Goal: Information Seeking & Learning: Learn about a topic

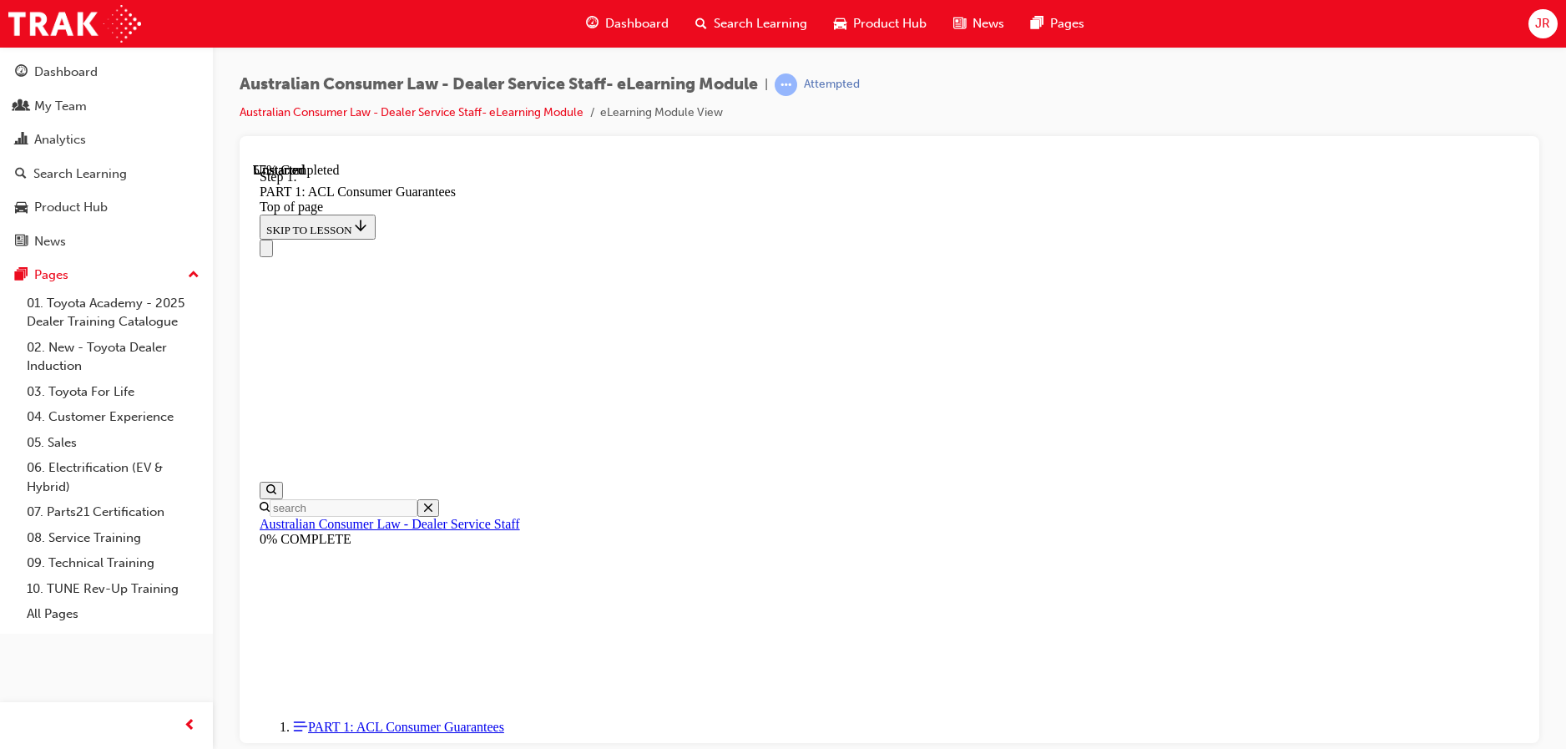
scroll to position [8189, 0]
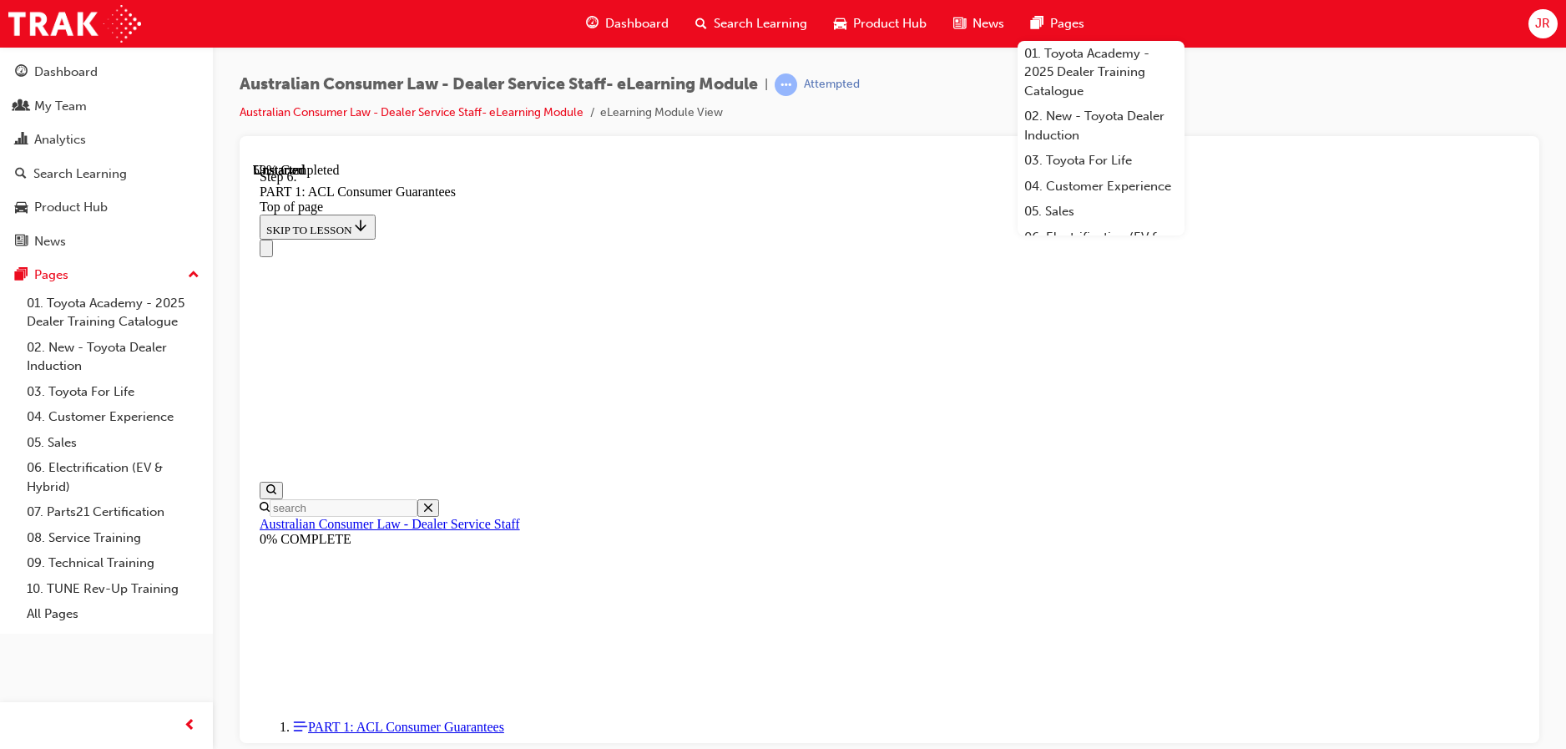
scroll to position [9023, 0]
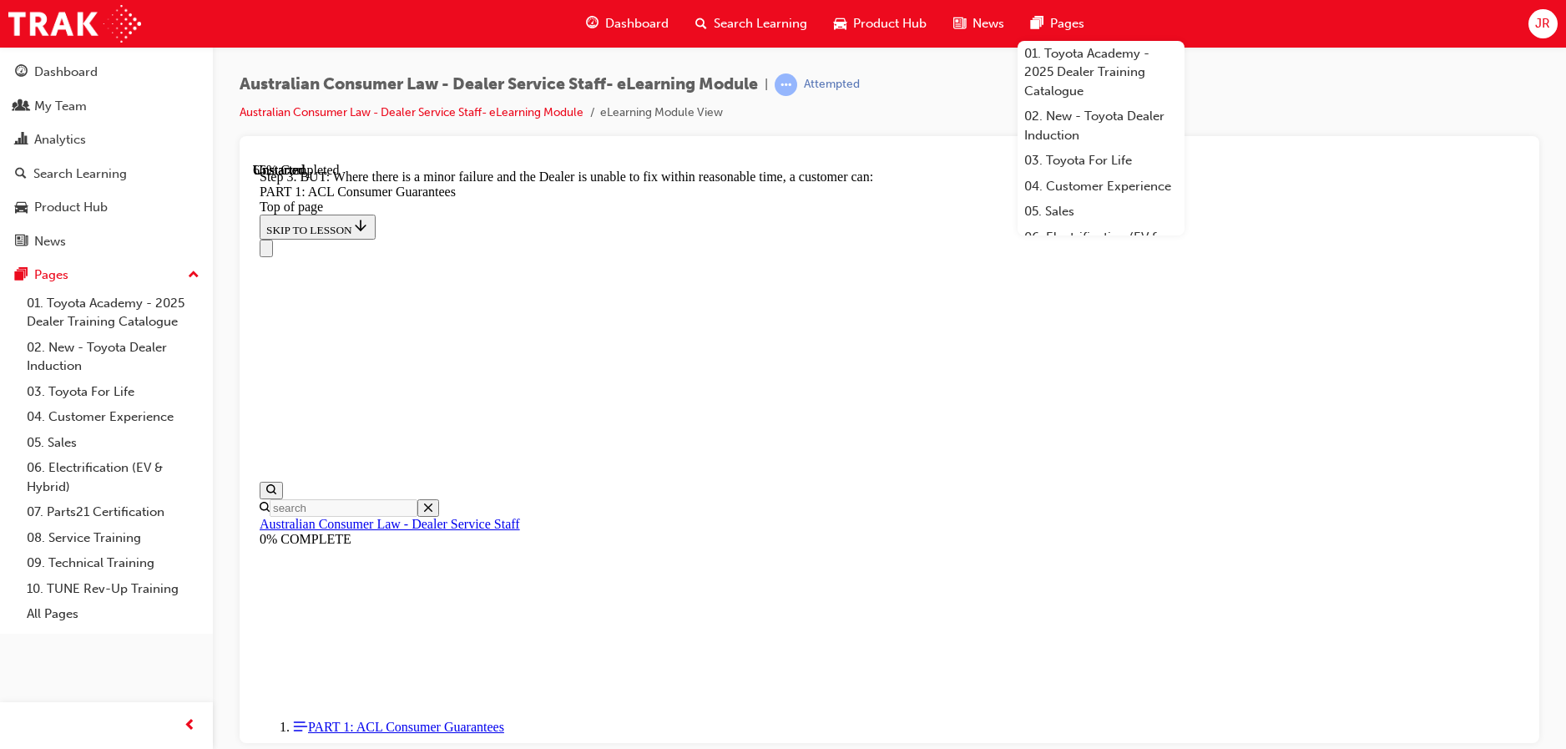
scroll to position [10526, 0]
click at [1275, 88] on div "Australian Consumer Law - Dealer Service Staff- eLearning Module | Attempted Au…" at bounding box center [890, 104] width 1300 height 63
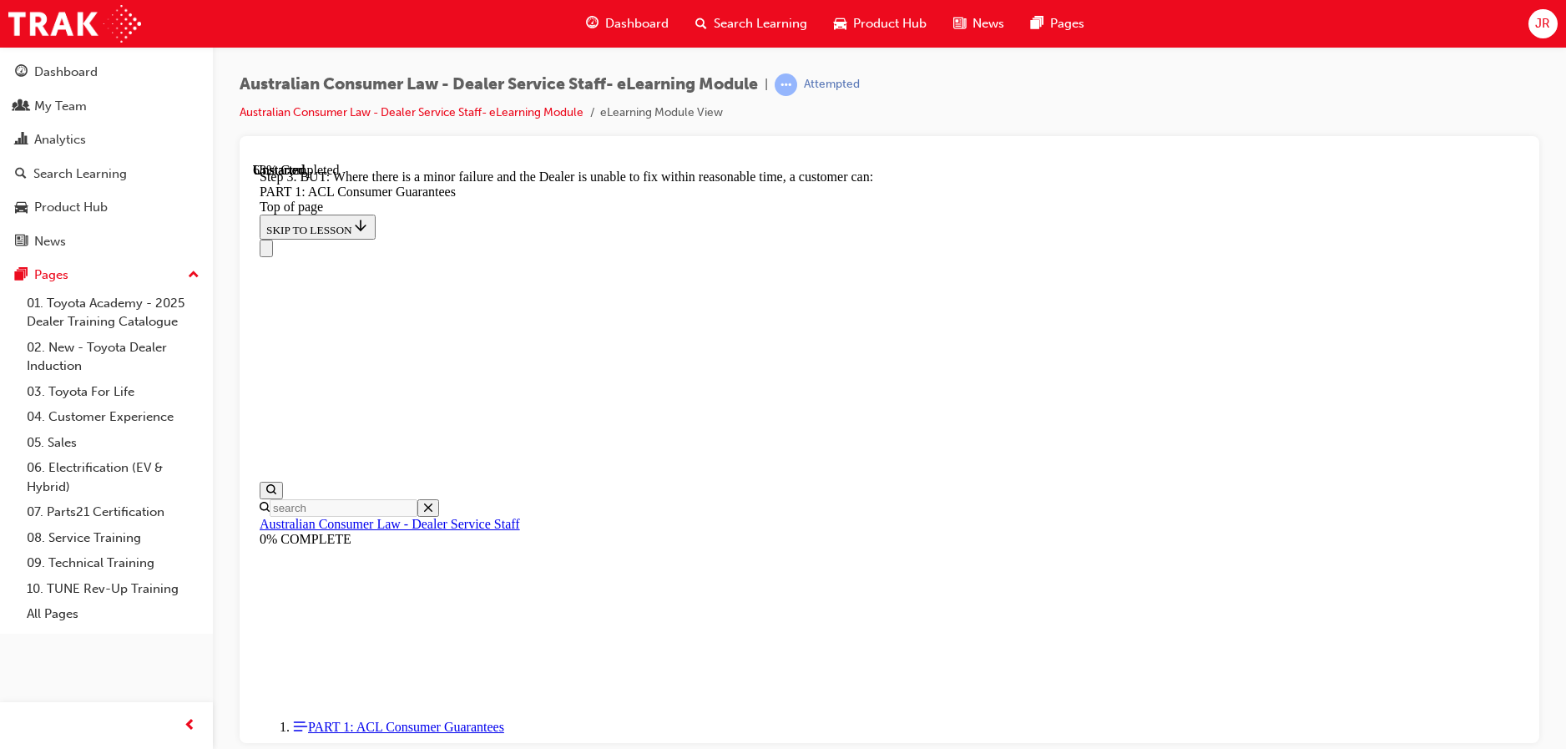
click at [1266, 73] on div "Australian Consumer Law - Dealer Service Staff- eLearning Module | Attempted Au…" at bounding box center [889, 377] width 1353 height 660
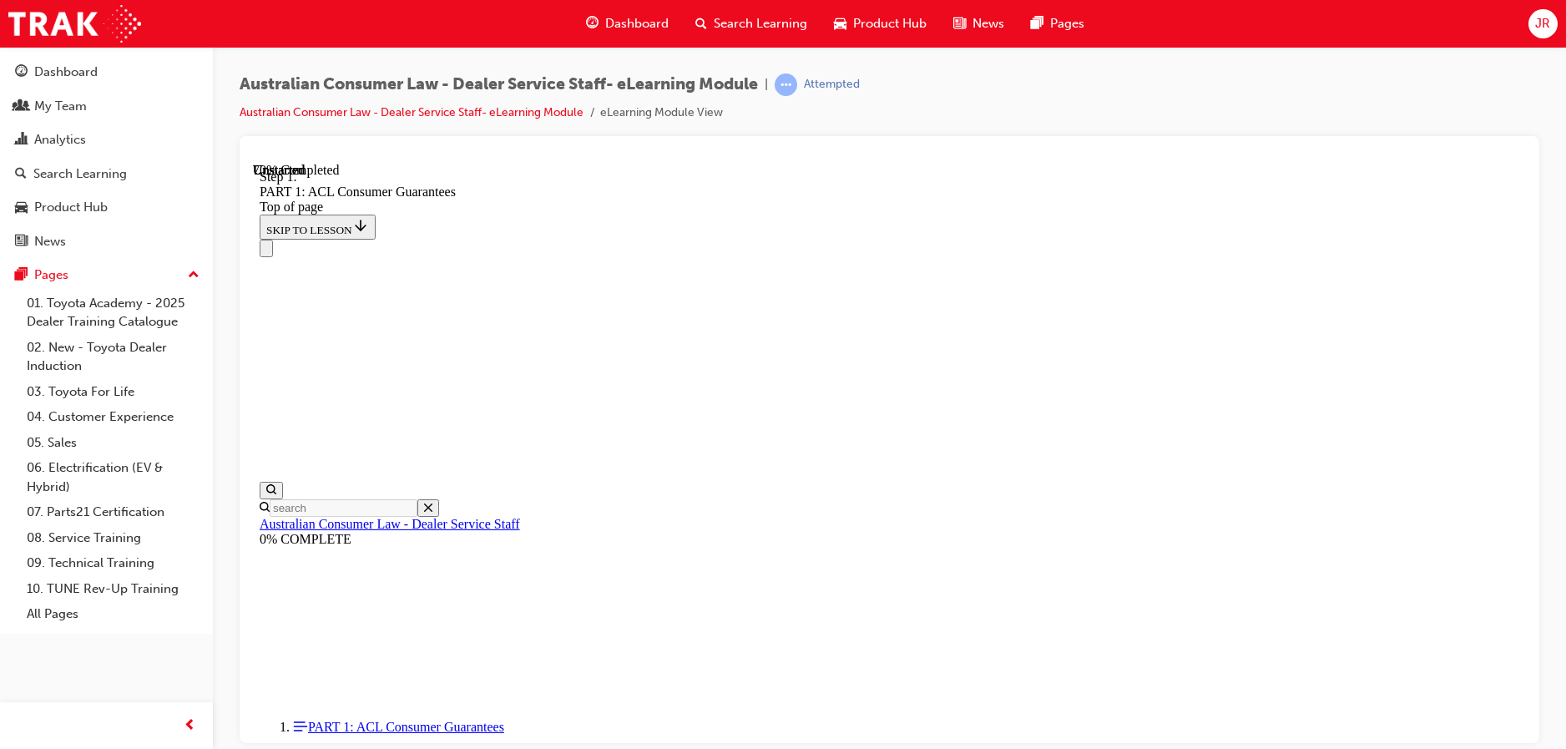
scroll to position [11315, 0]
drag, startPoint x: 1453, startPoint y: 381, endPoint x: 1435, endPoint y: 381, distance: 18.4
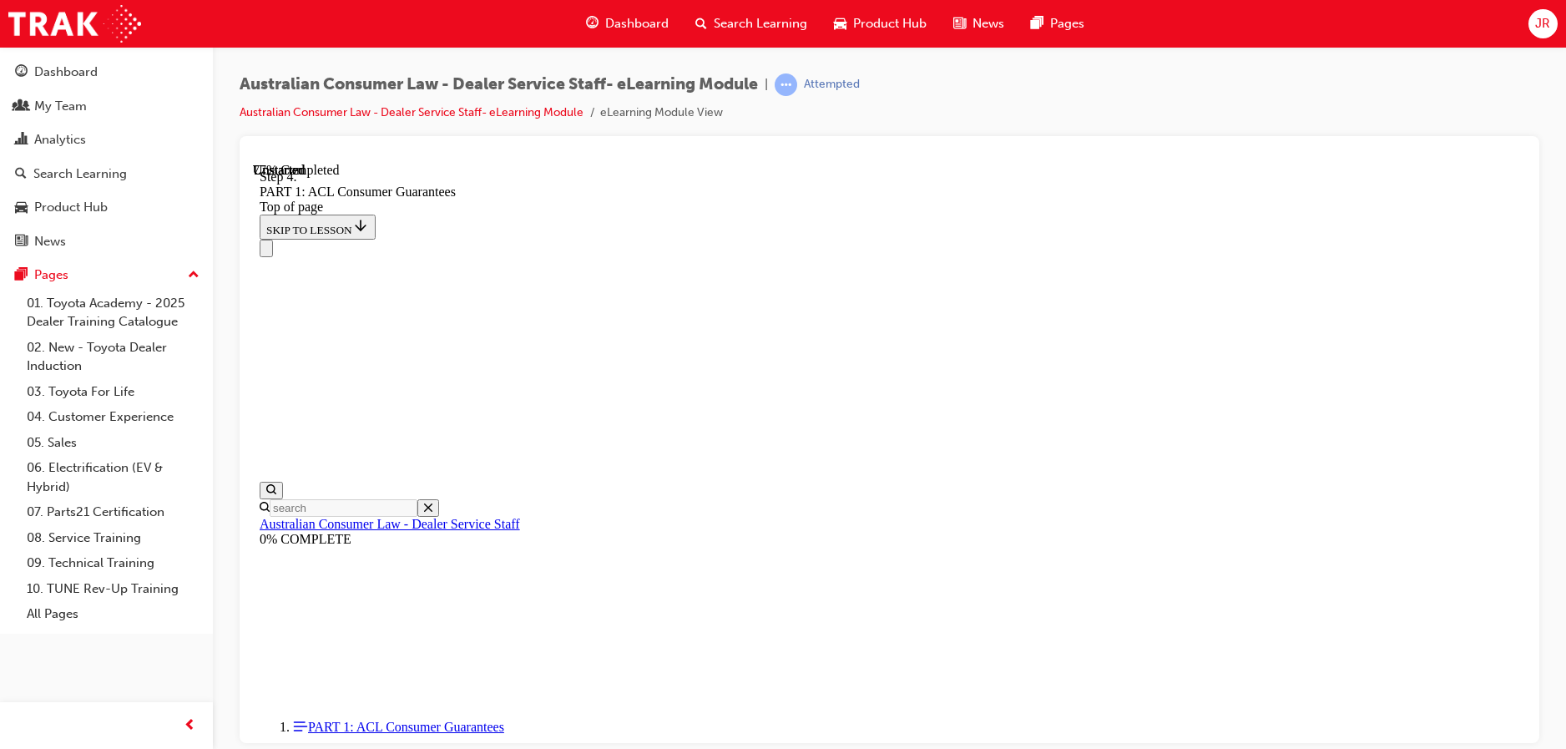
scroll to position [13030, 0]
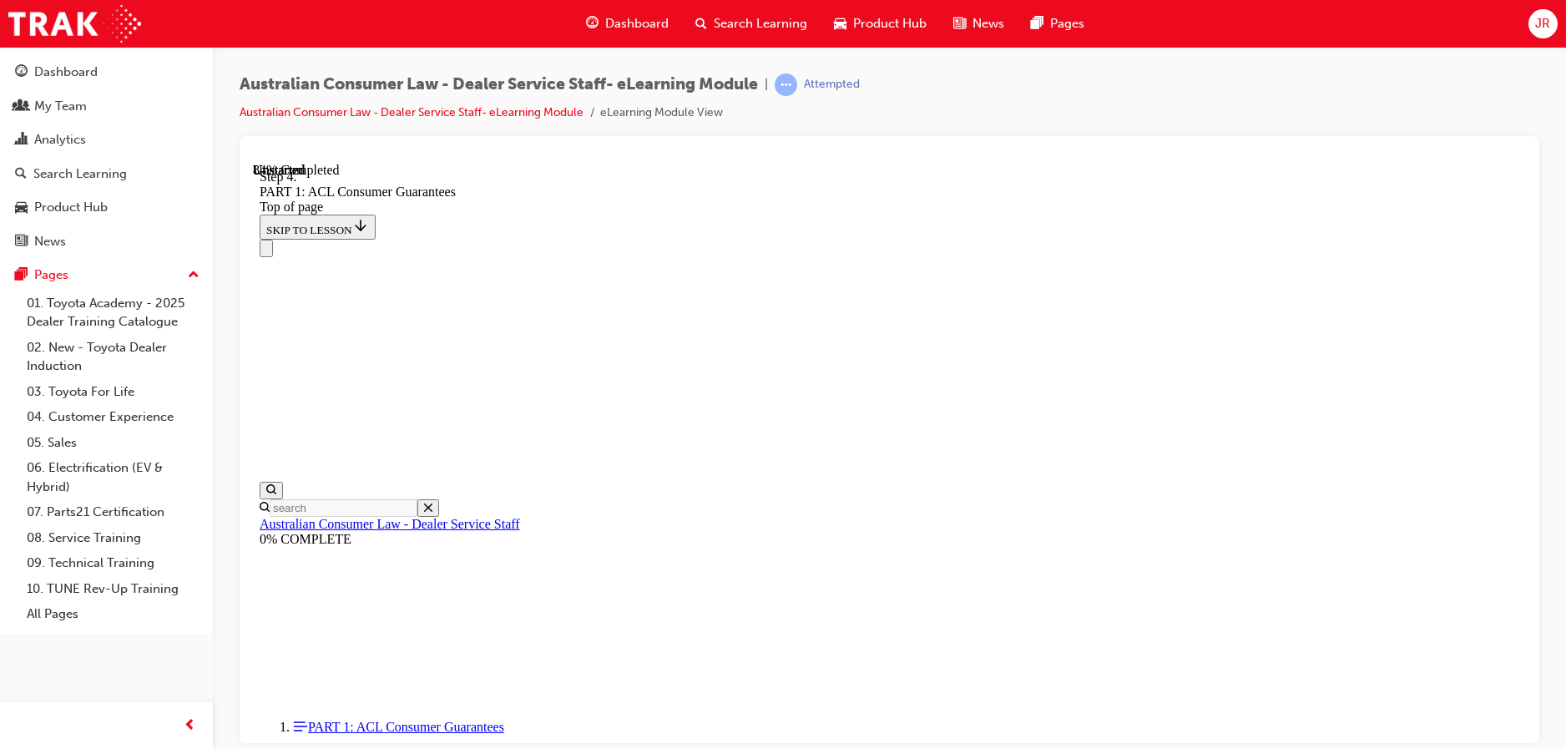
scroll to position [14533, 0]
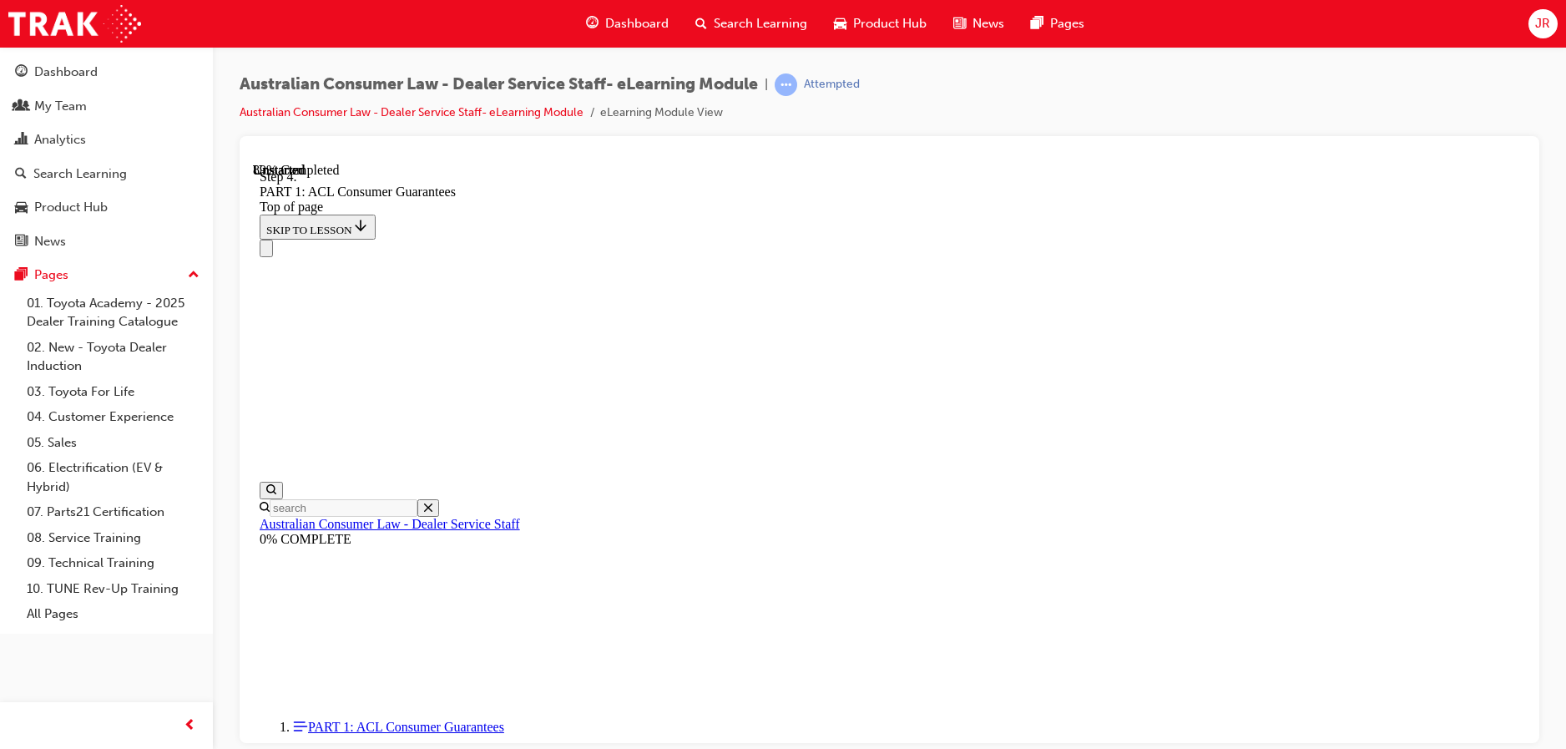
drag, startPoint x: 908, startPoint y: 452, endPoint x: 955, endPoint y: 652, distance: 205.7
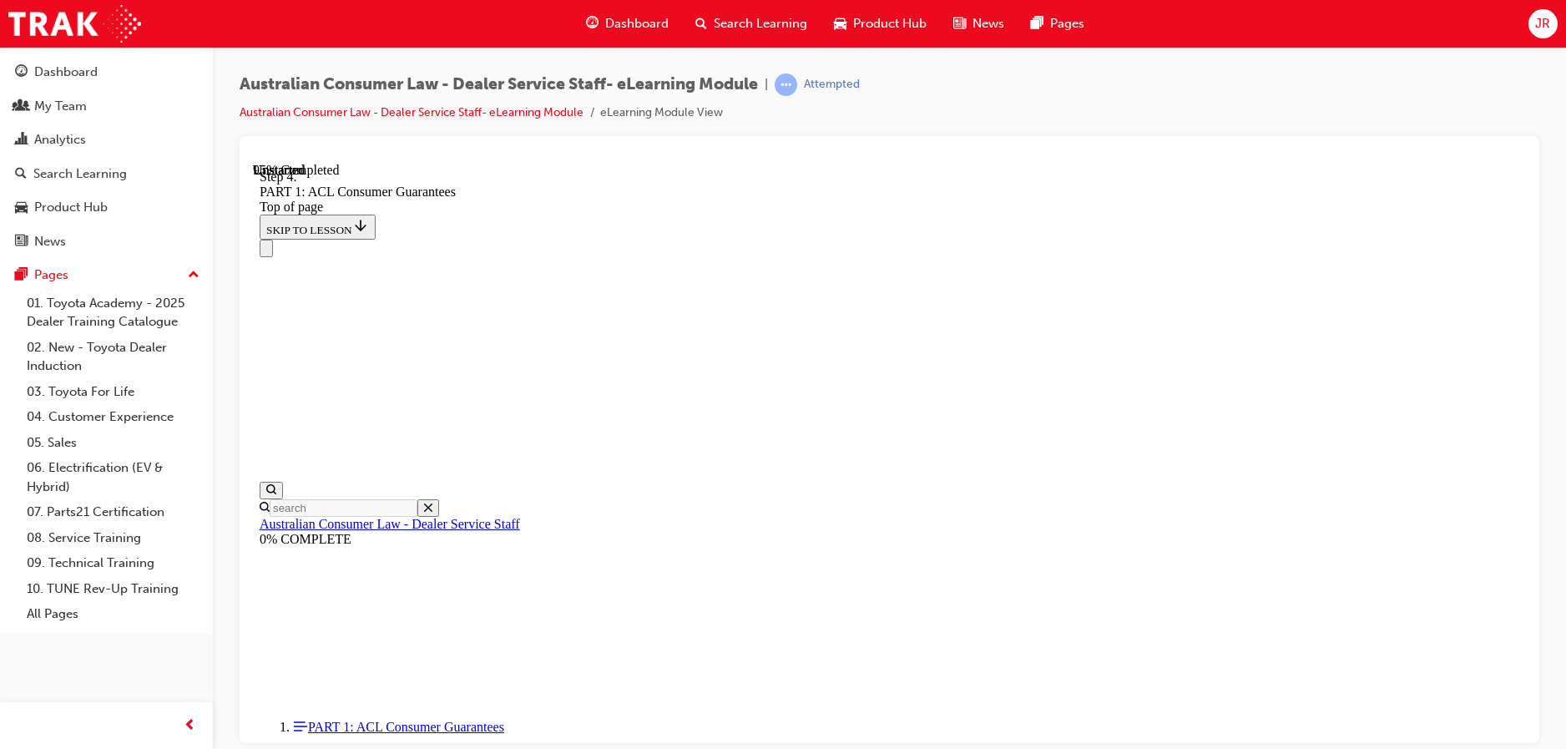
drag, startPoint x: 930, startPoint y: 560, endPoint x: 986, endPoint y: 255, distance: 310.5
drag, startPoint x: 911, startPoint y: 362, endPoint x: 954, endPoint y: 362, distance: 42.6
drag, startPoint x: 900, startPoint y: 451, endPoint x: 984, endPoint y: 465, distance: 85.5
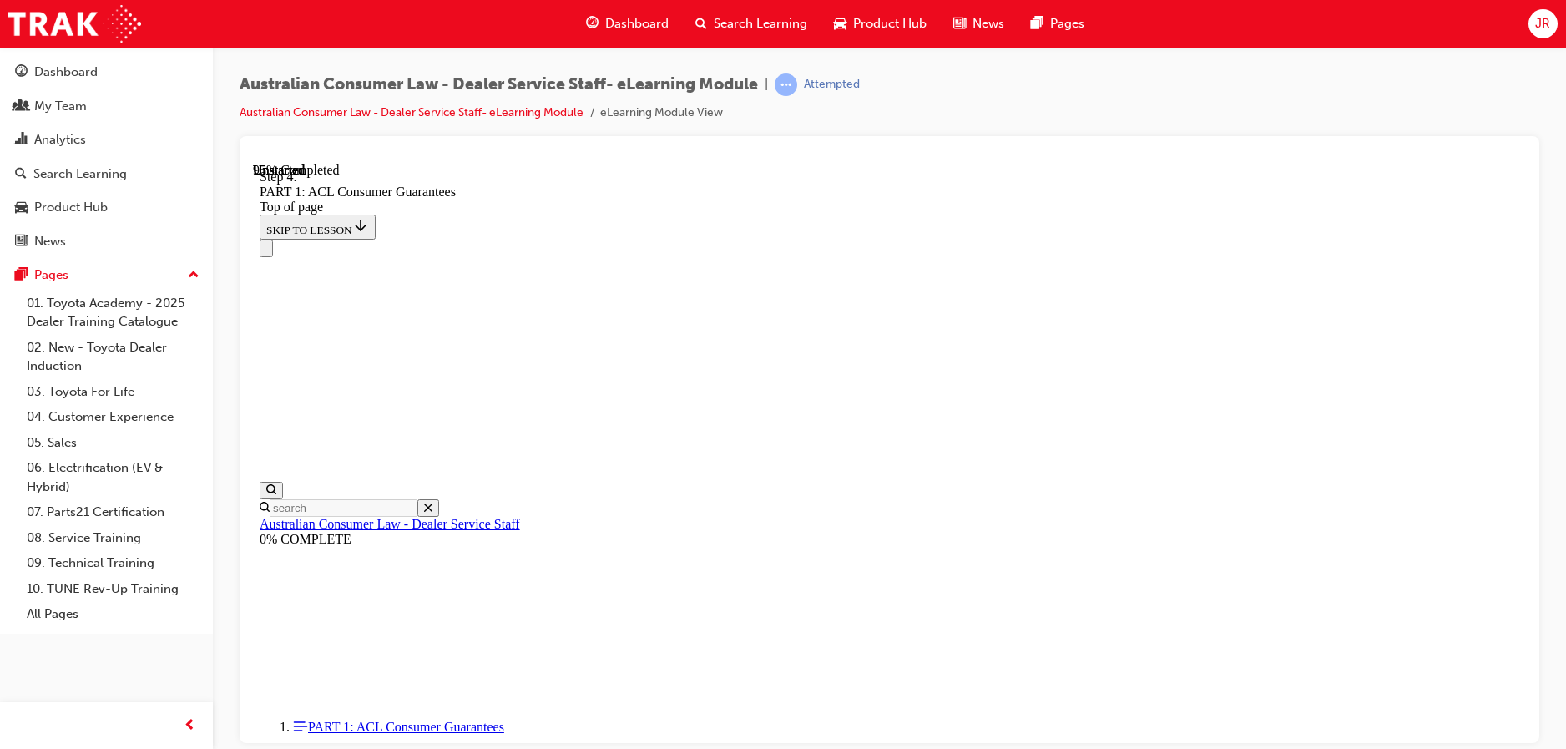
drag, startPoint x: 921, startPoint y: 530, endPoint x: 962, endPoint y: 538, distance: 42.6
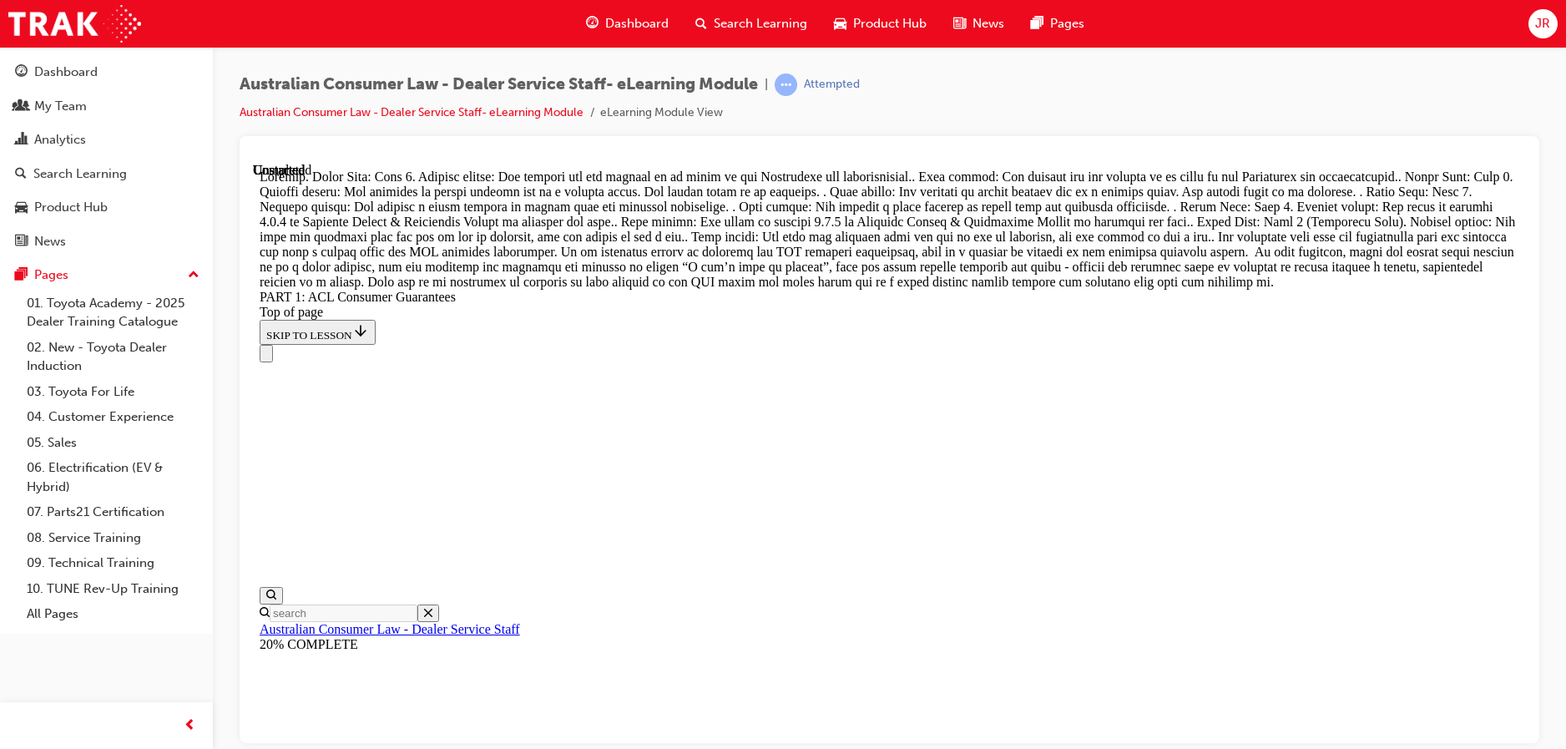
scroll to position [19221, 0]
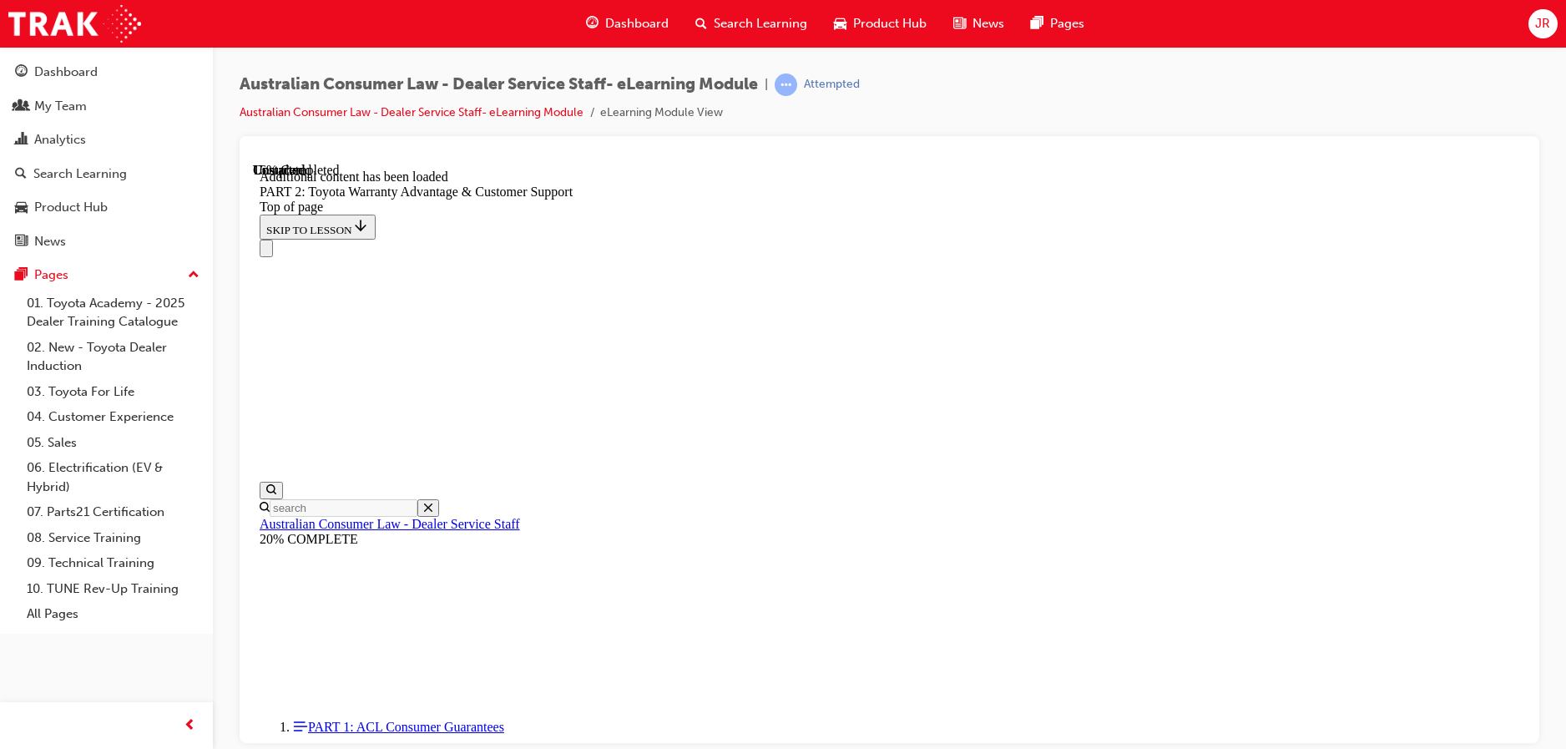
scroll to position [1678, 0]
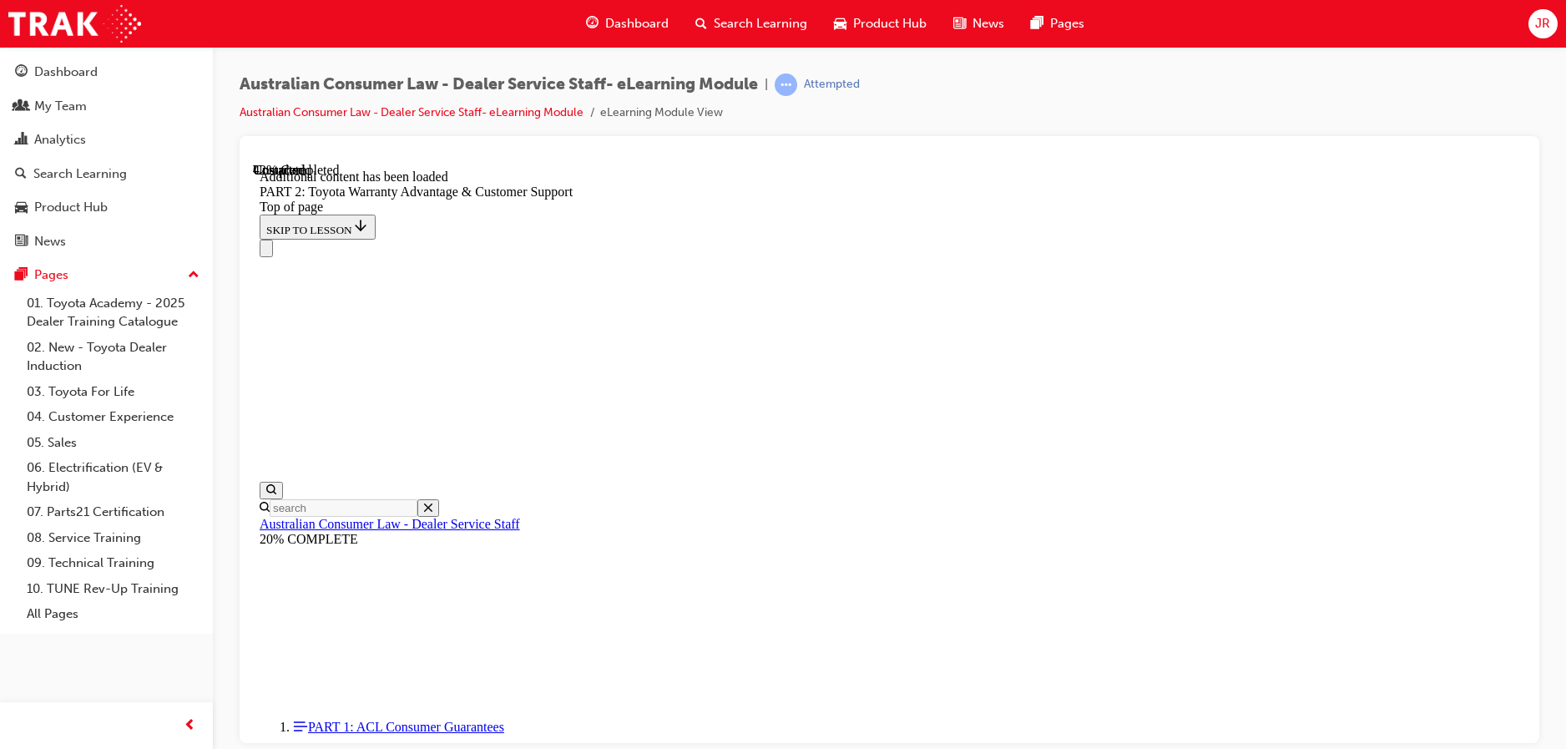
scroll to position [2918, 0]
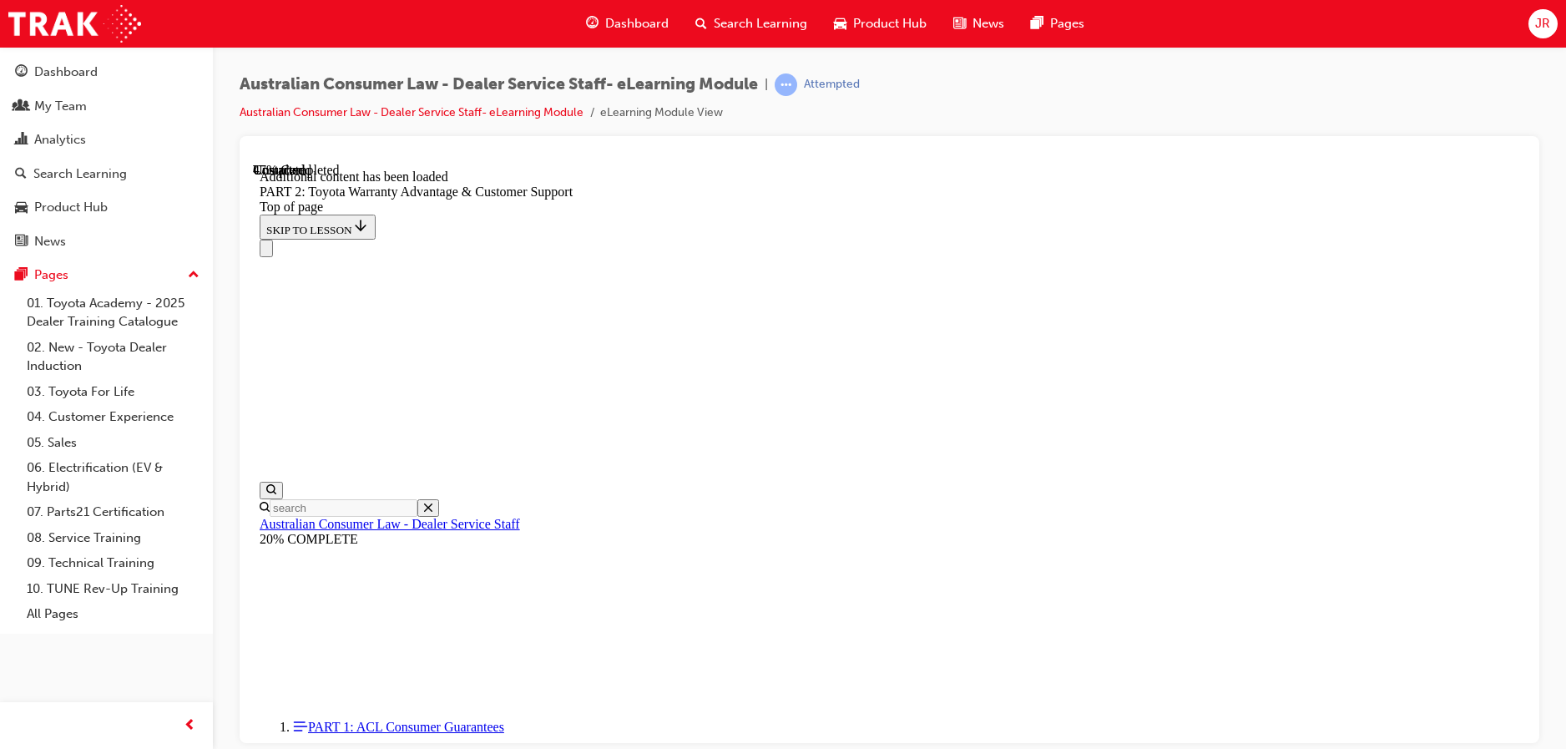
scroll to position [3085, 0]
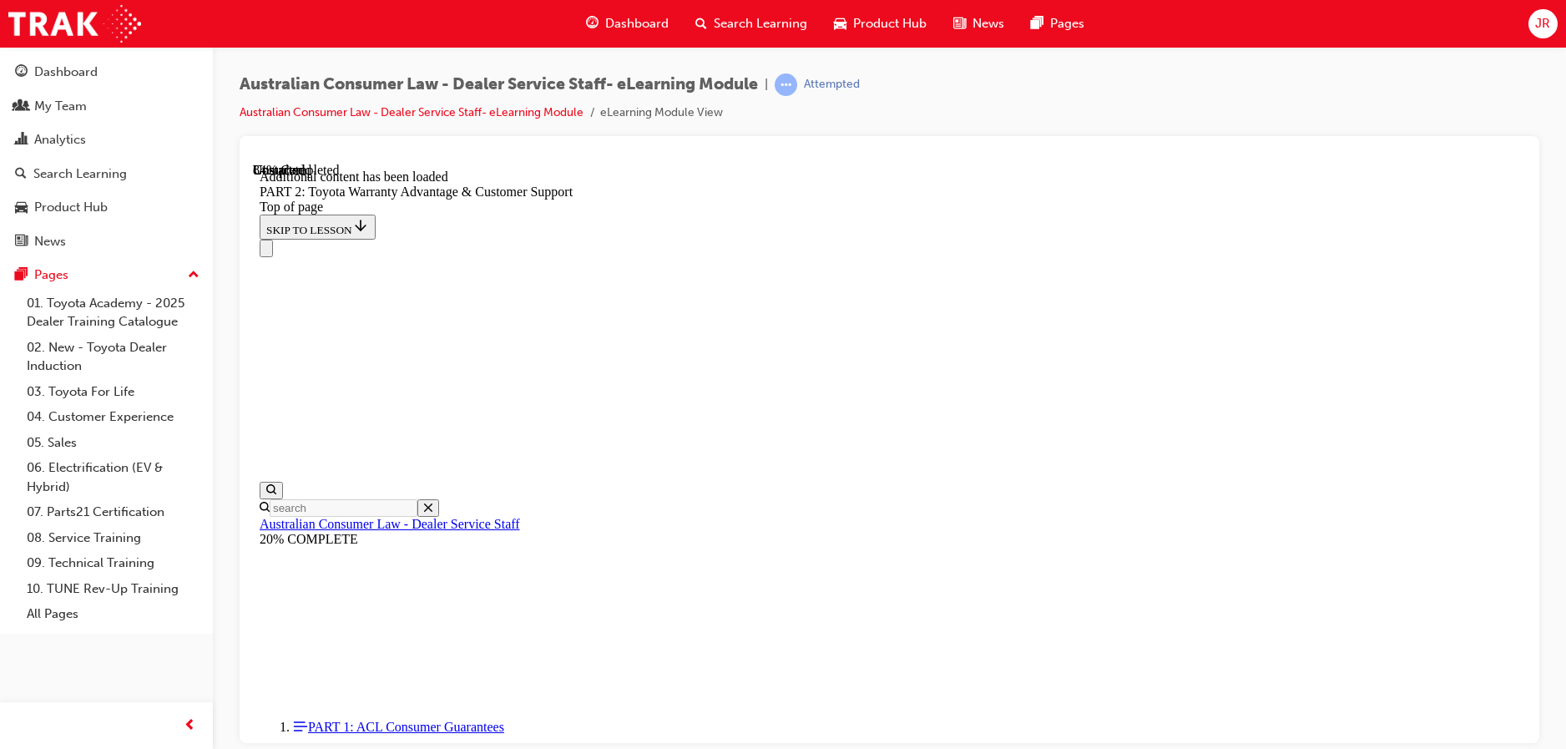
scroll to position [5491, 0]
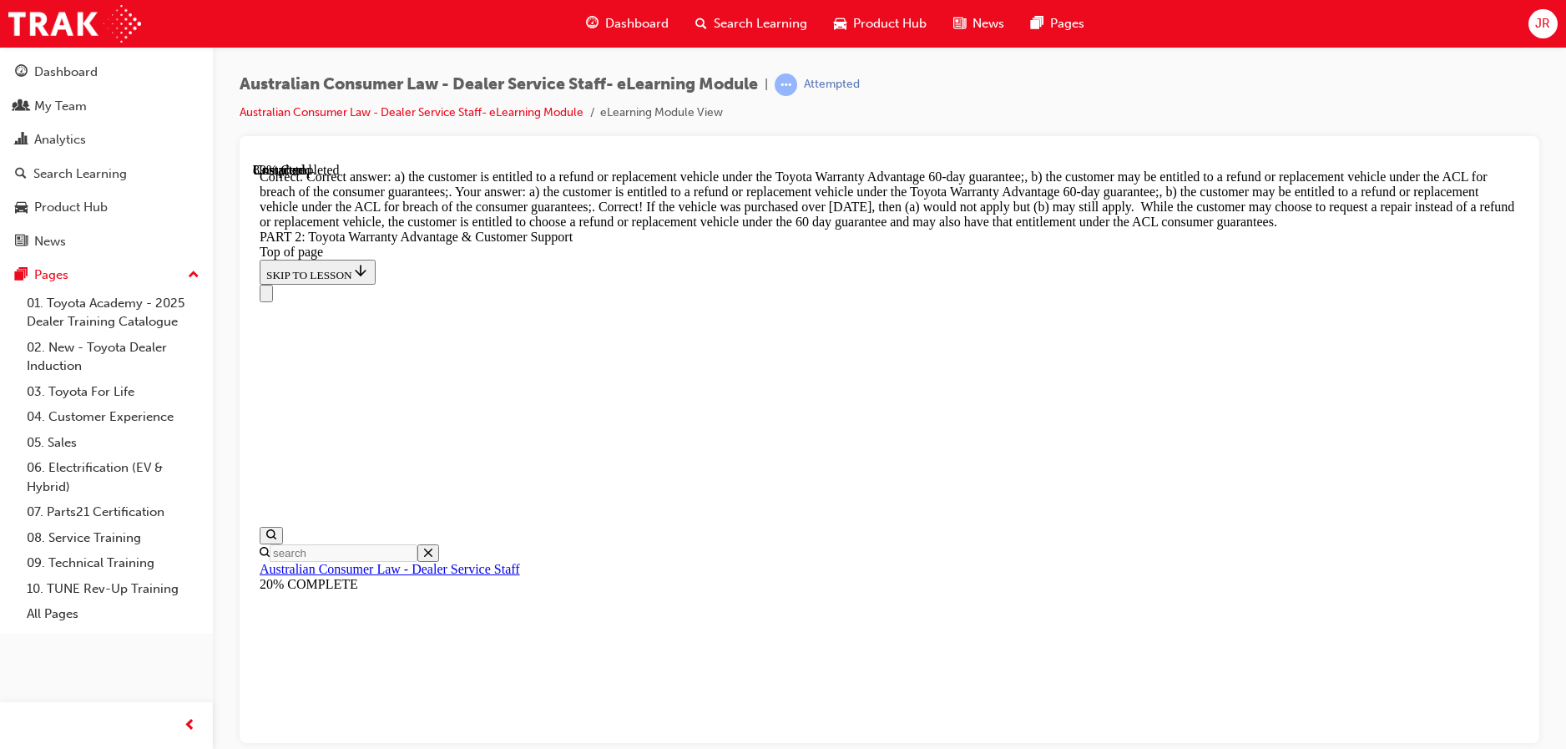
scroll to position [6581, 0]
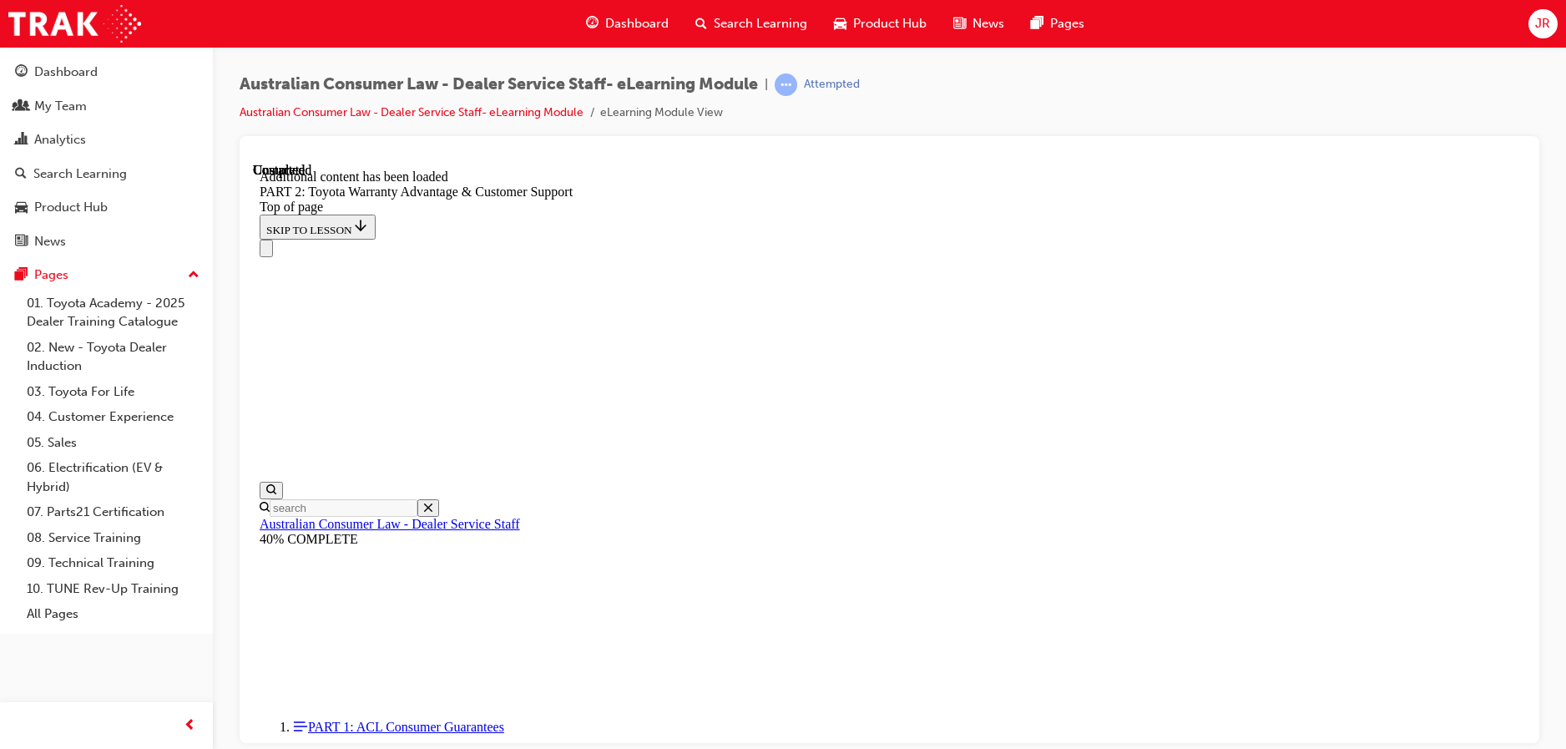
scroll to position [6970, 0]
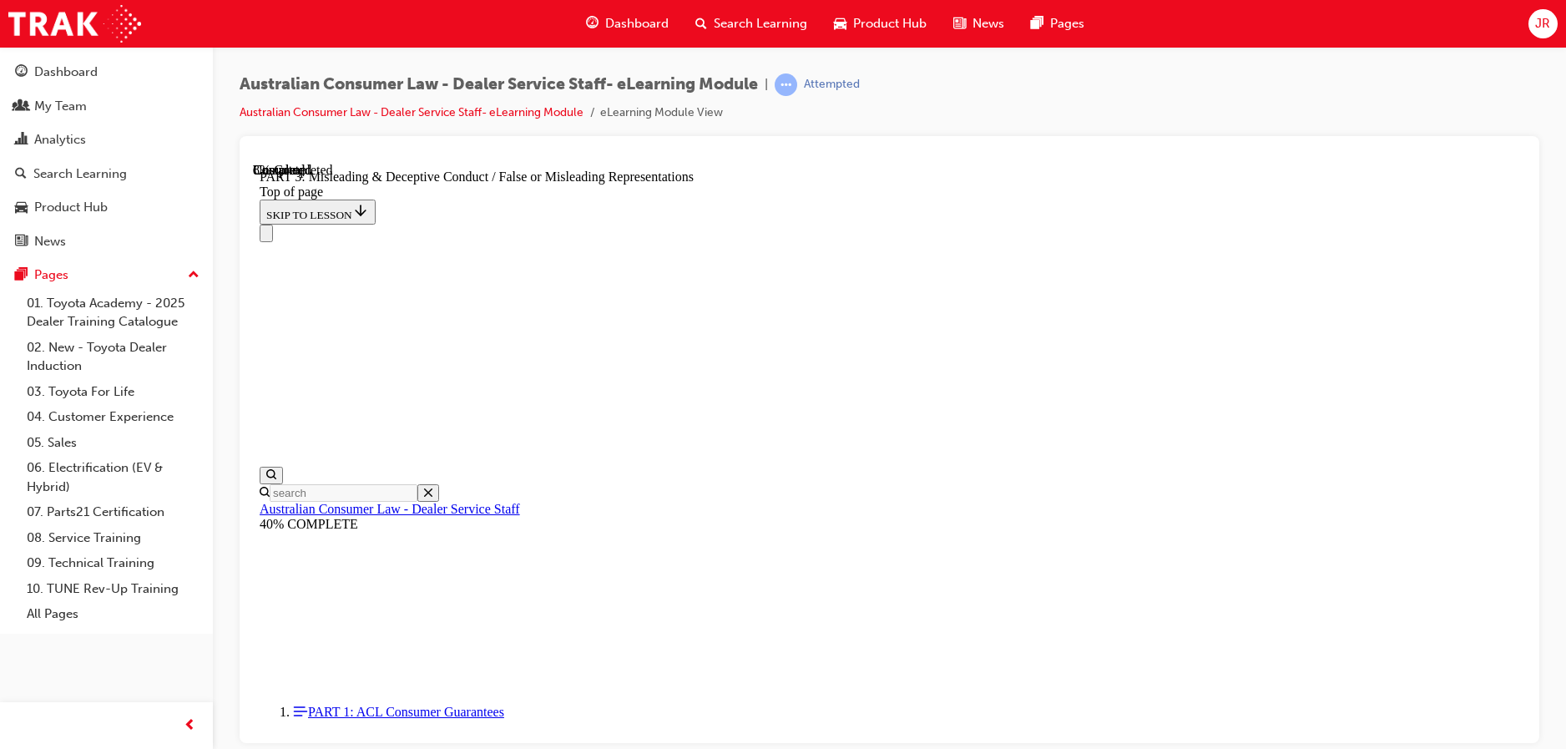
scroll to position [1053, 0]
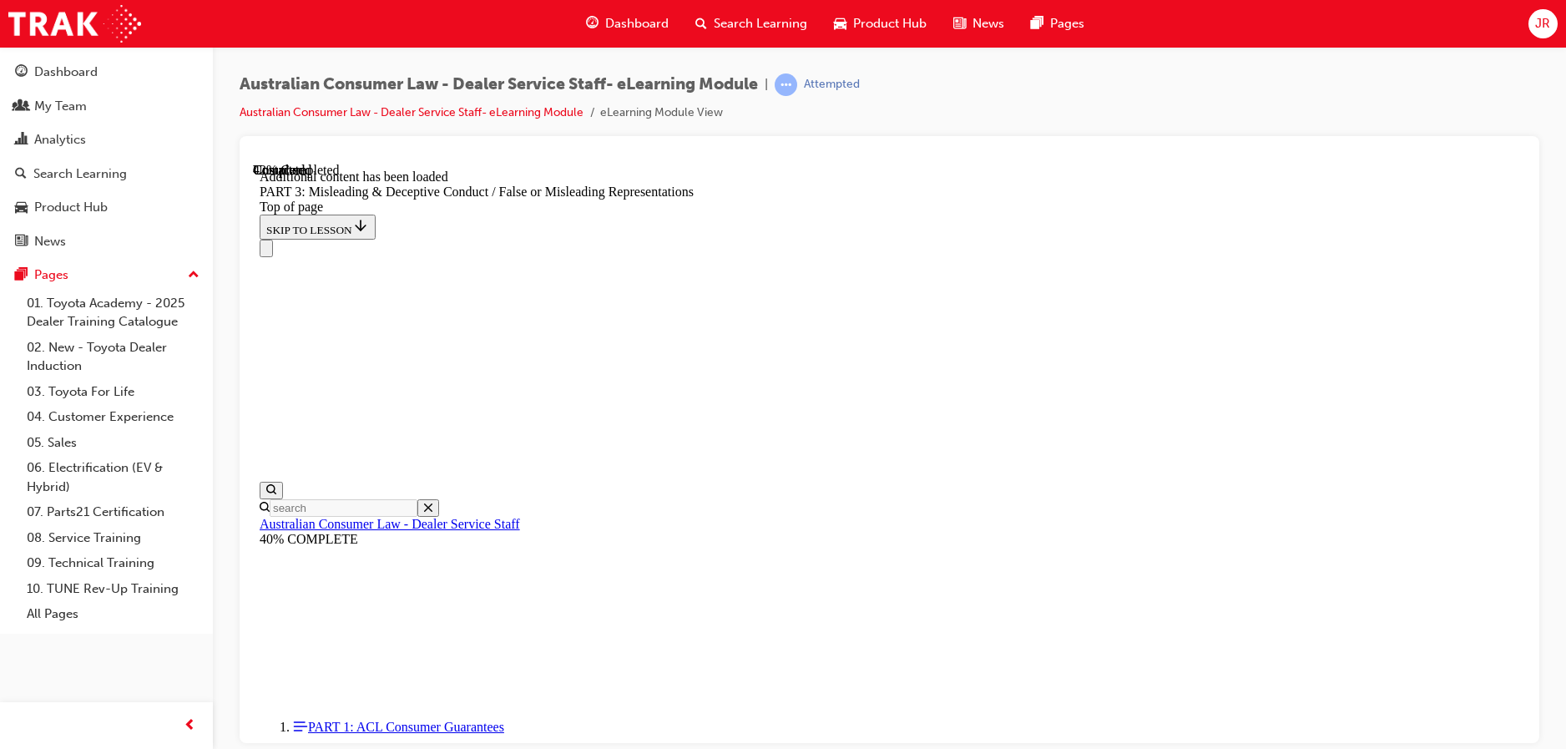
scroll to position [3889, 0]
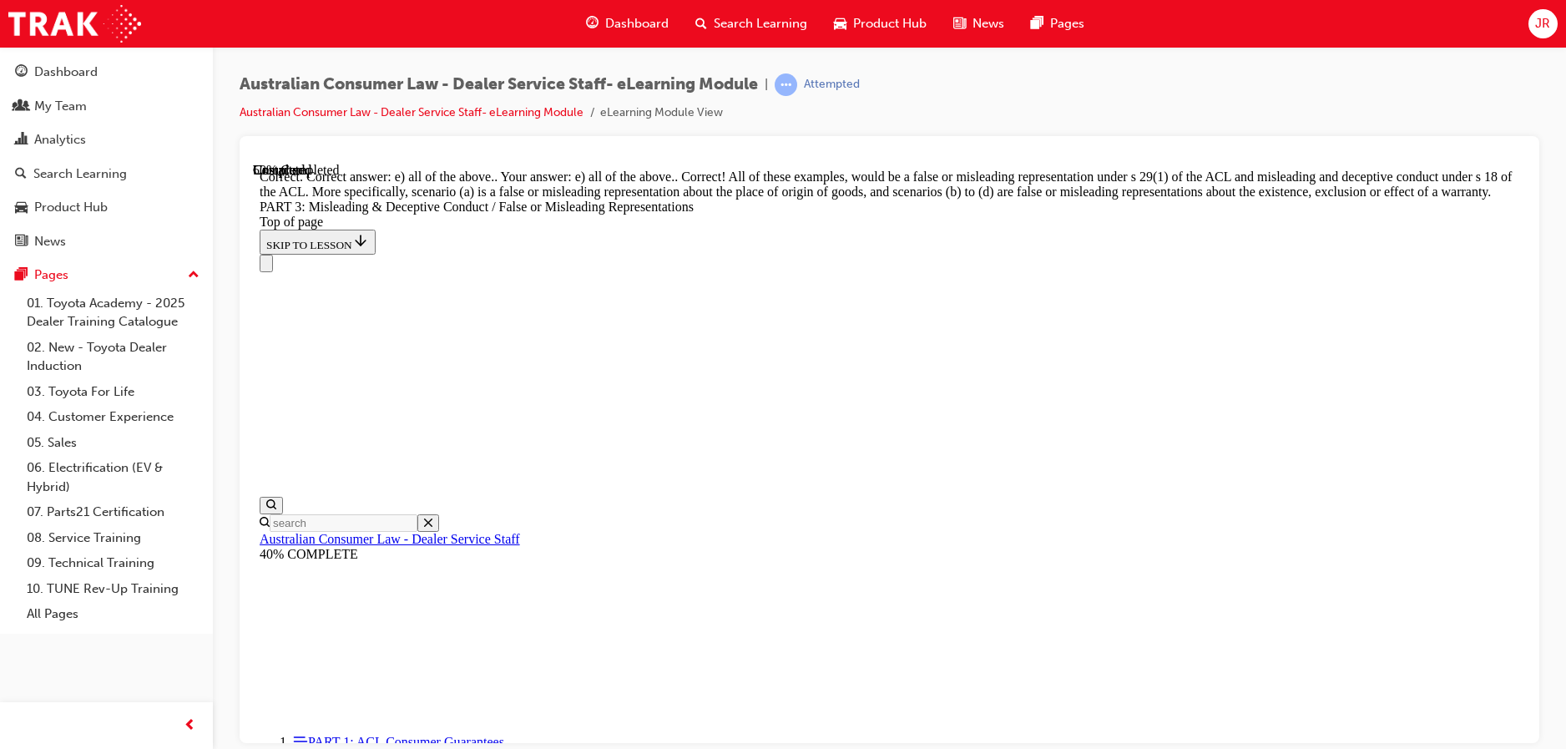
scroll to position [4435, 0]
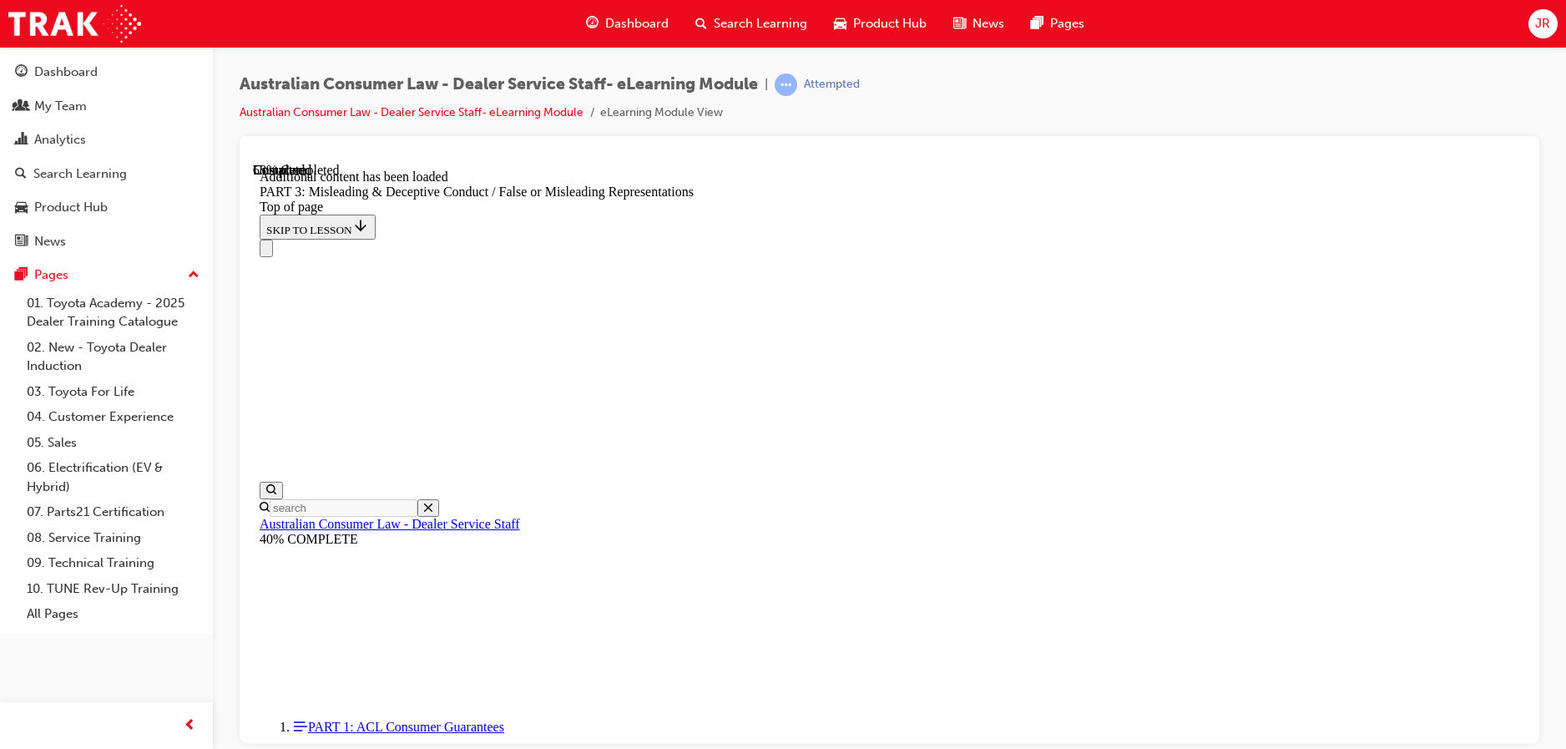
scroll to position [4838, 0]
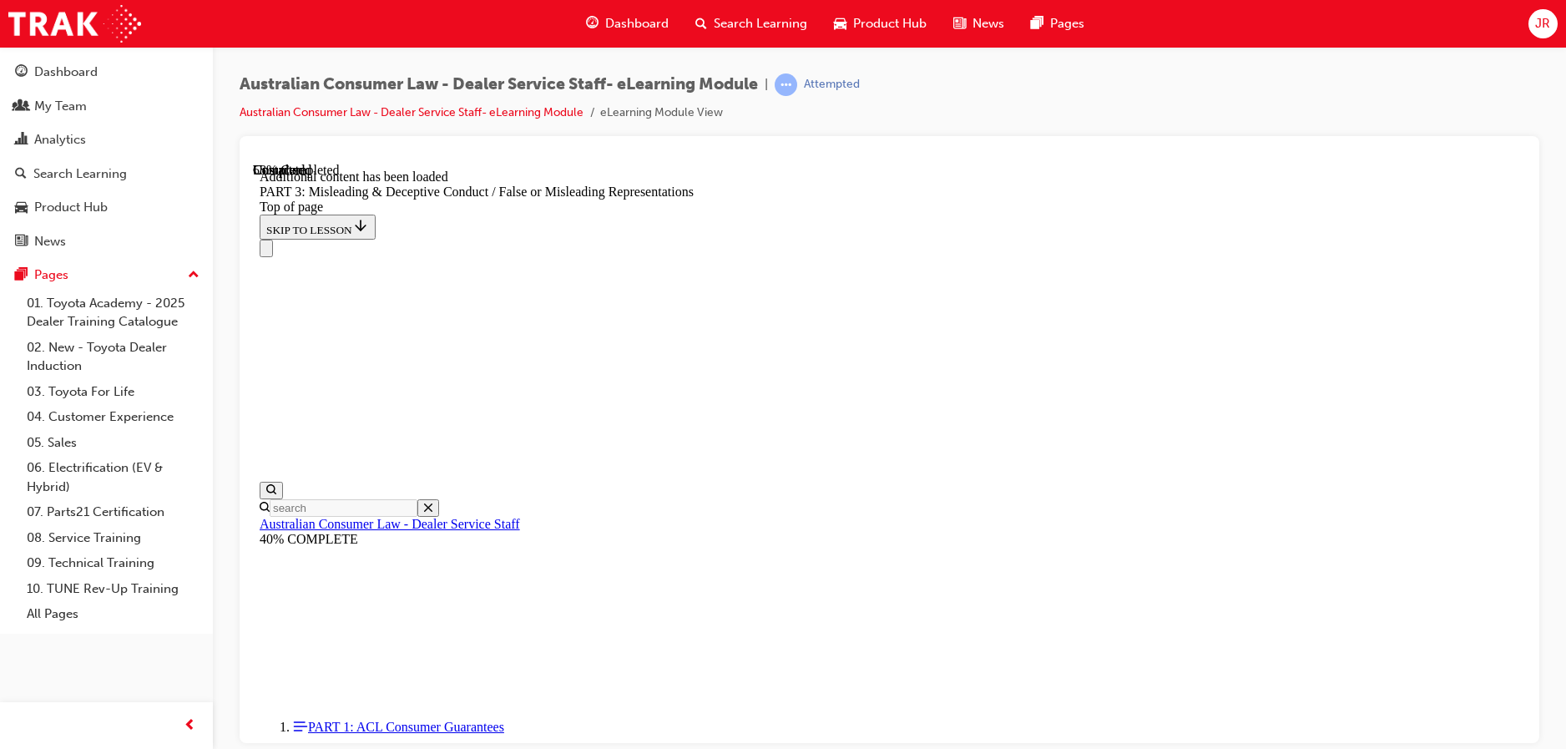
scroll to position [4922, 0]
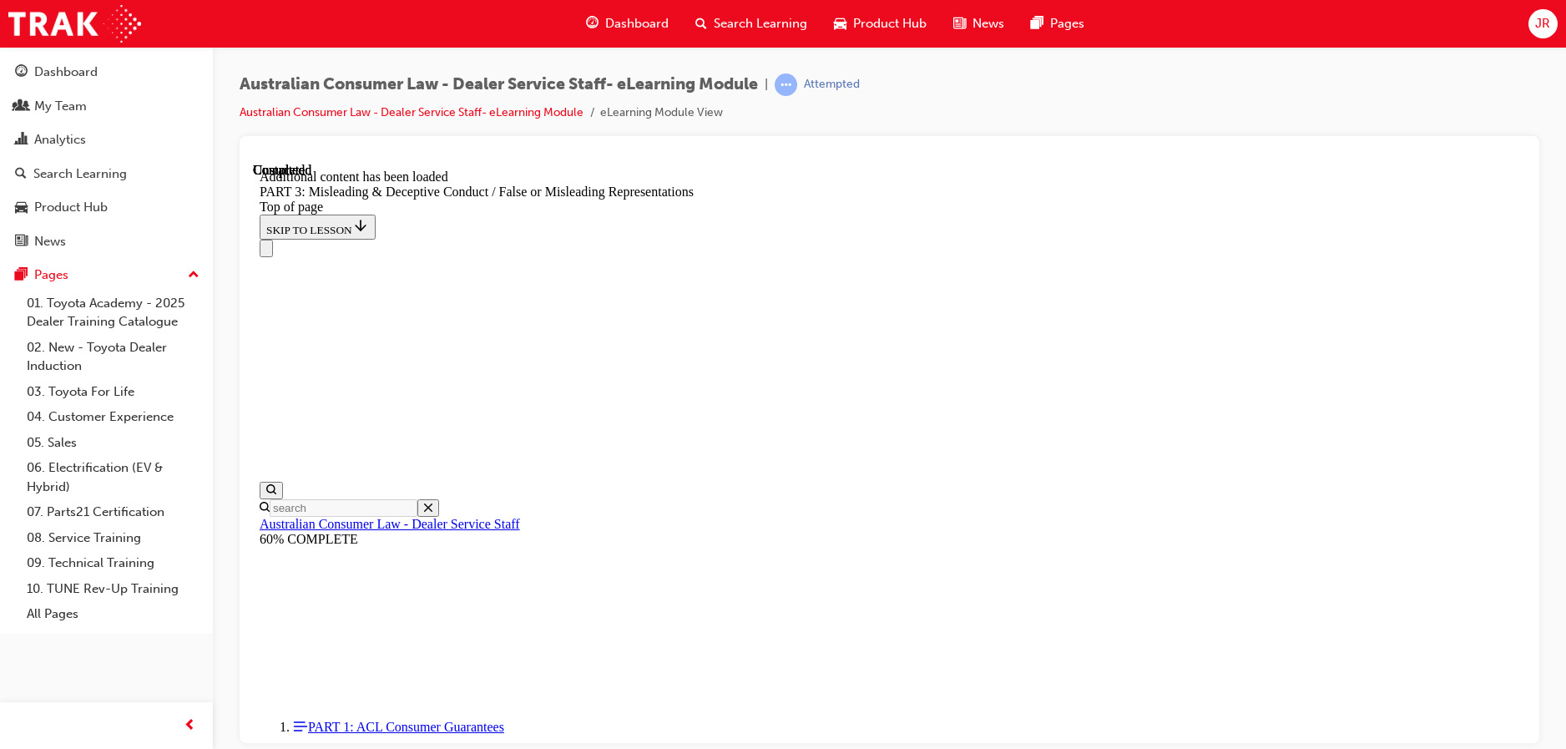
scroll to position [6917, 0]
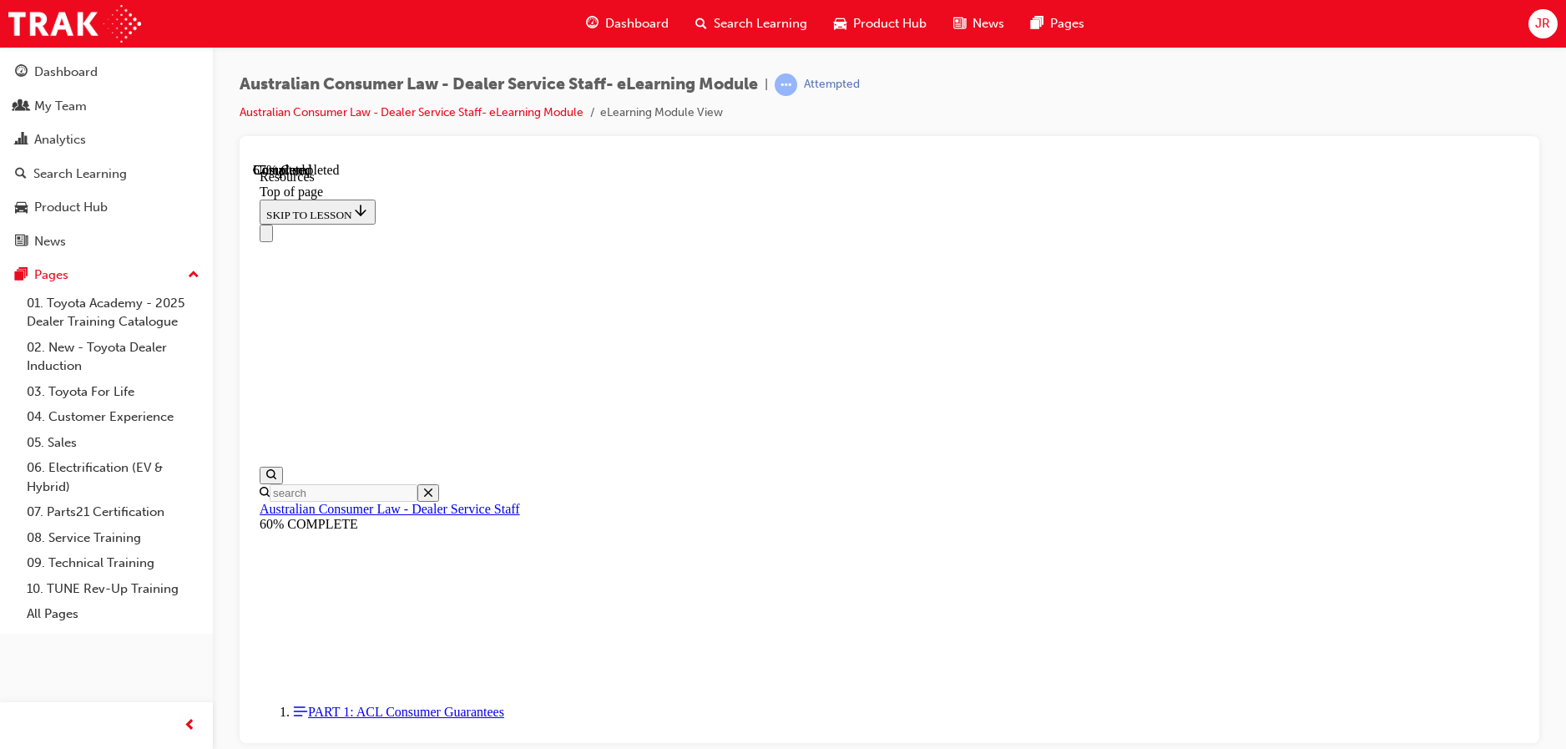
scroll to position [818, 0]
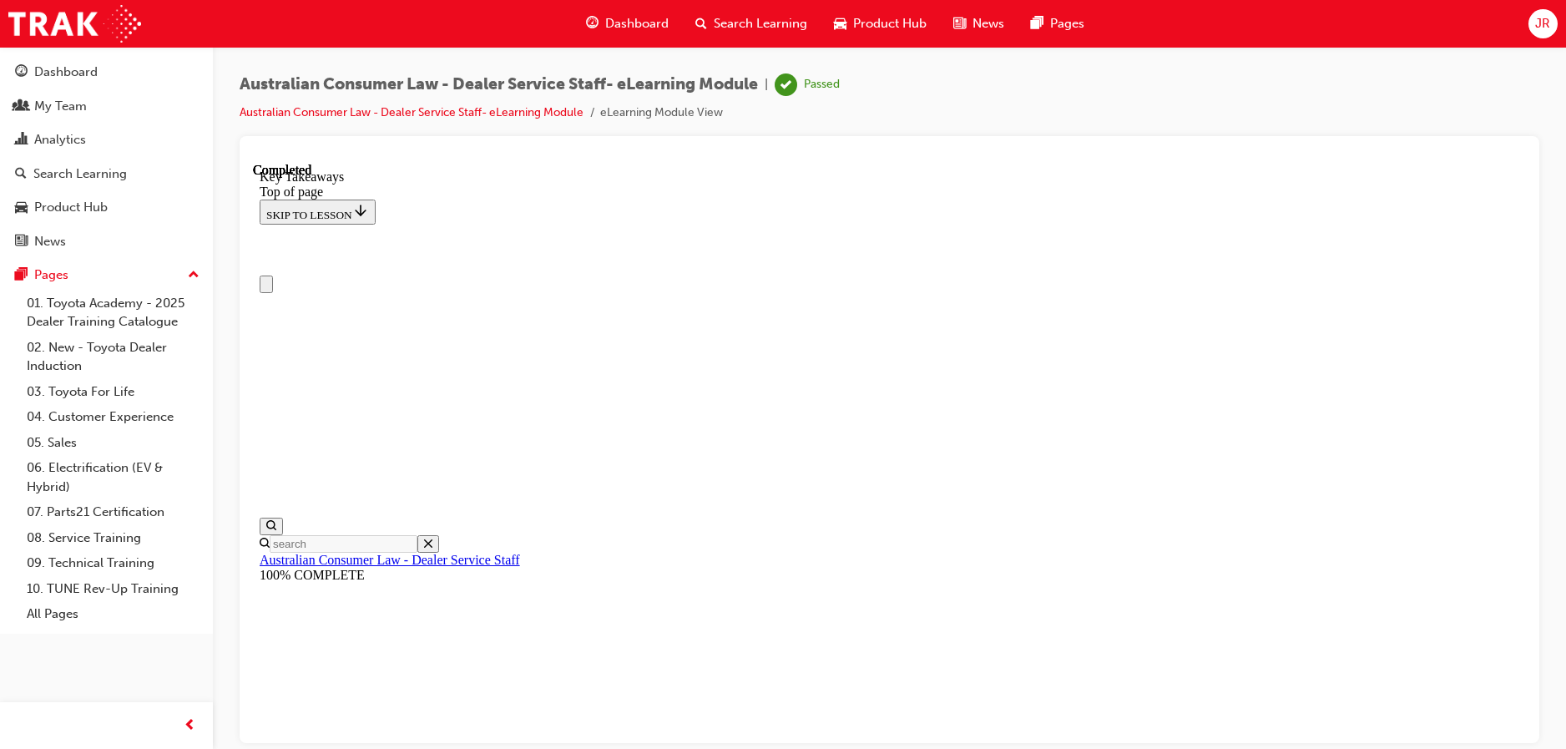
click at [1534, 23] on div "JR" at bounding box center [1542, 23] width 29 height 29
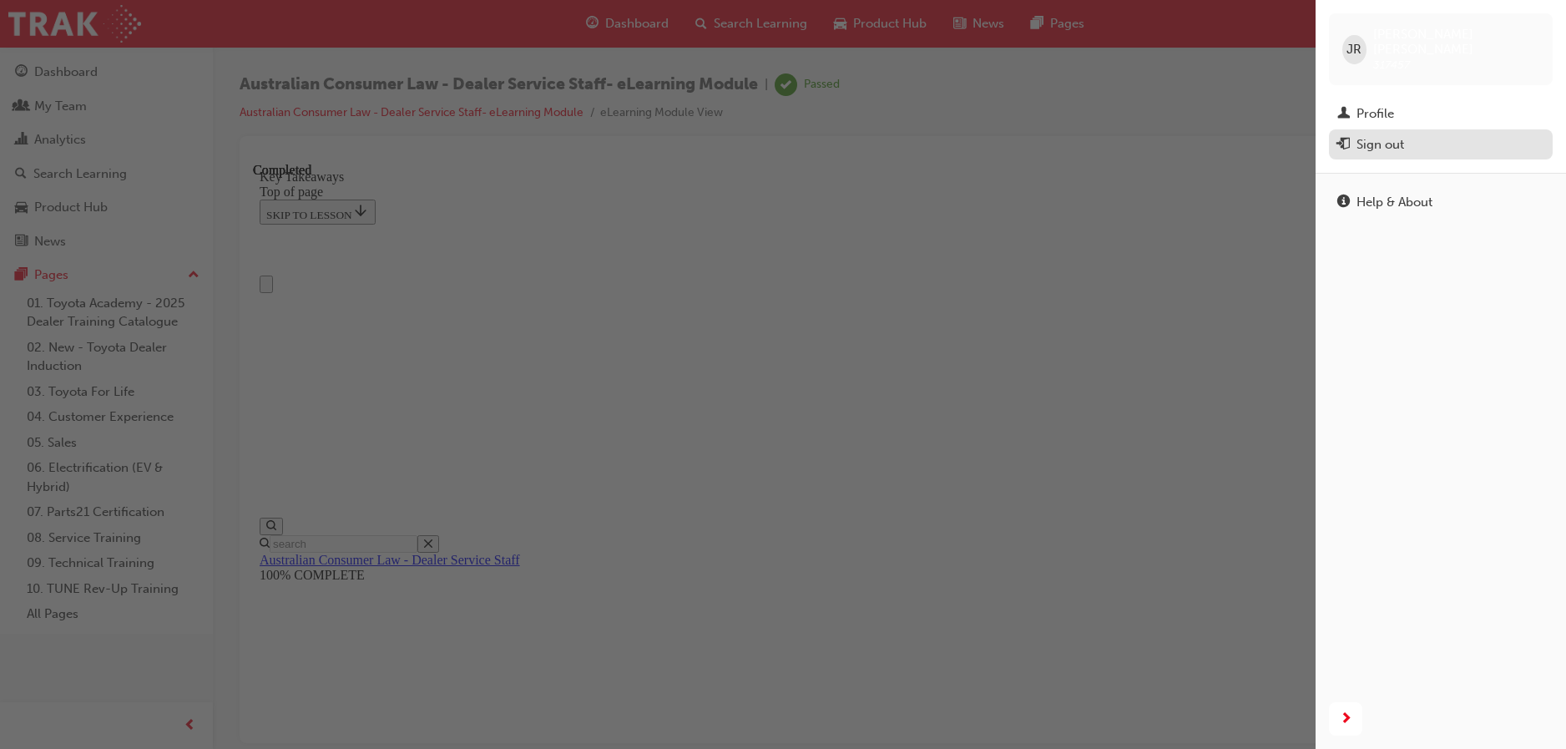
click at [1398, 135] on div "Sign out" at bounding box center [1380, 144] width 48 height 19
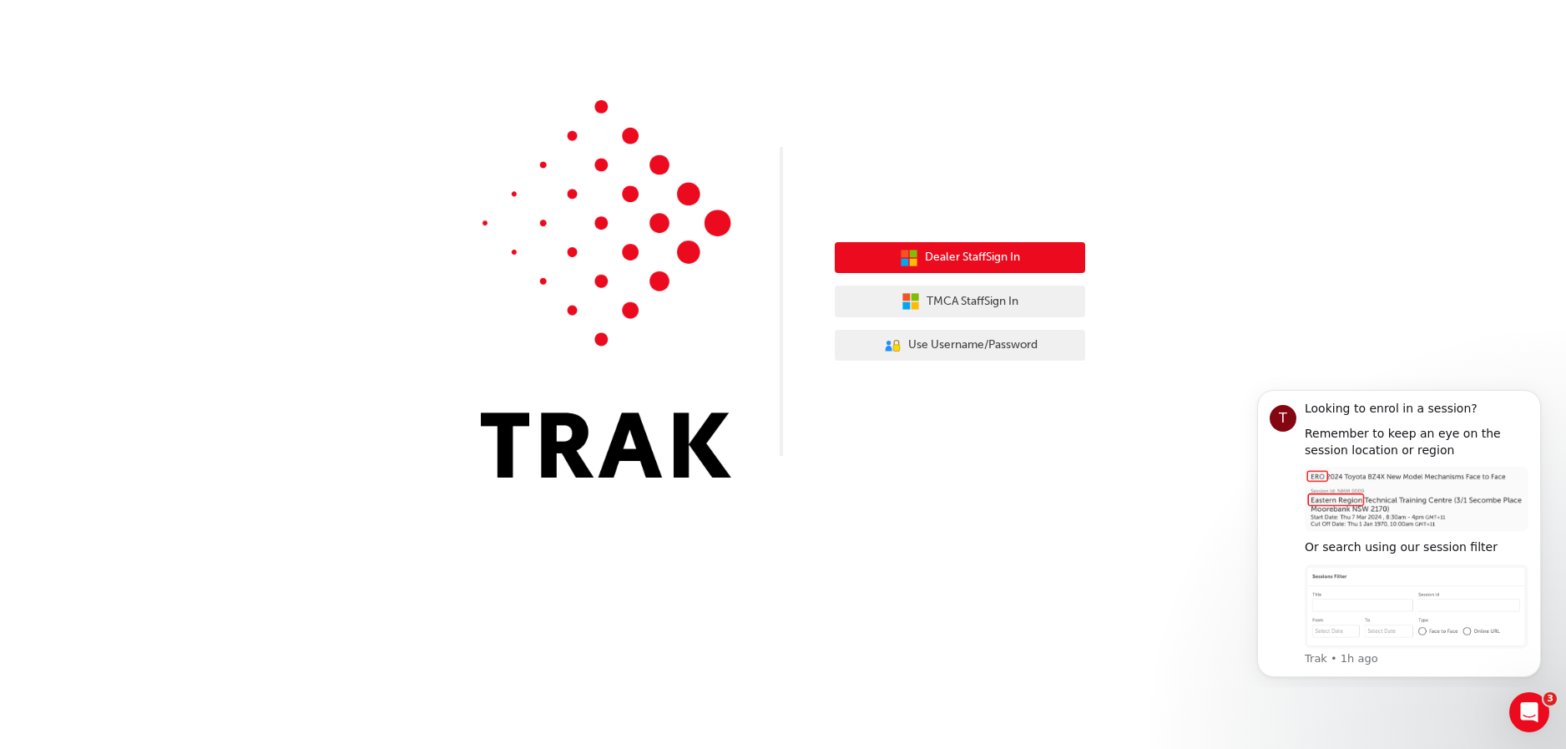
click at [964, 250] on span "Dealer Staff Sign In" at bounding box center [972, 257] width 95 height 19
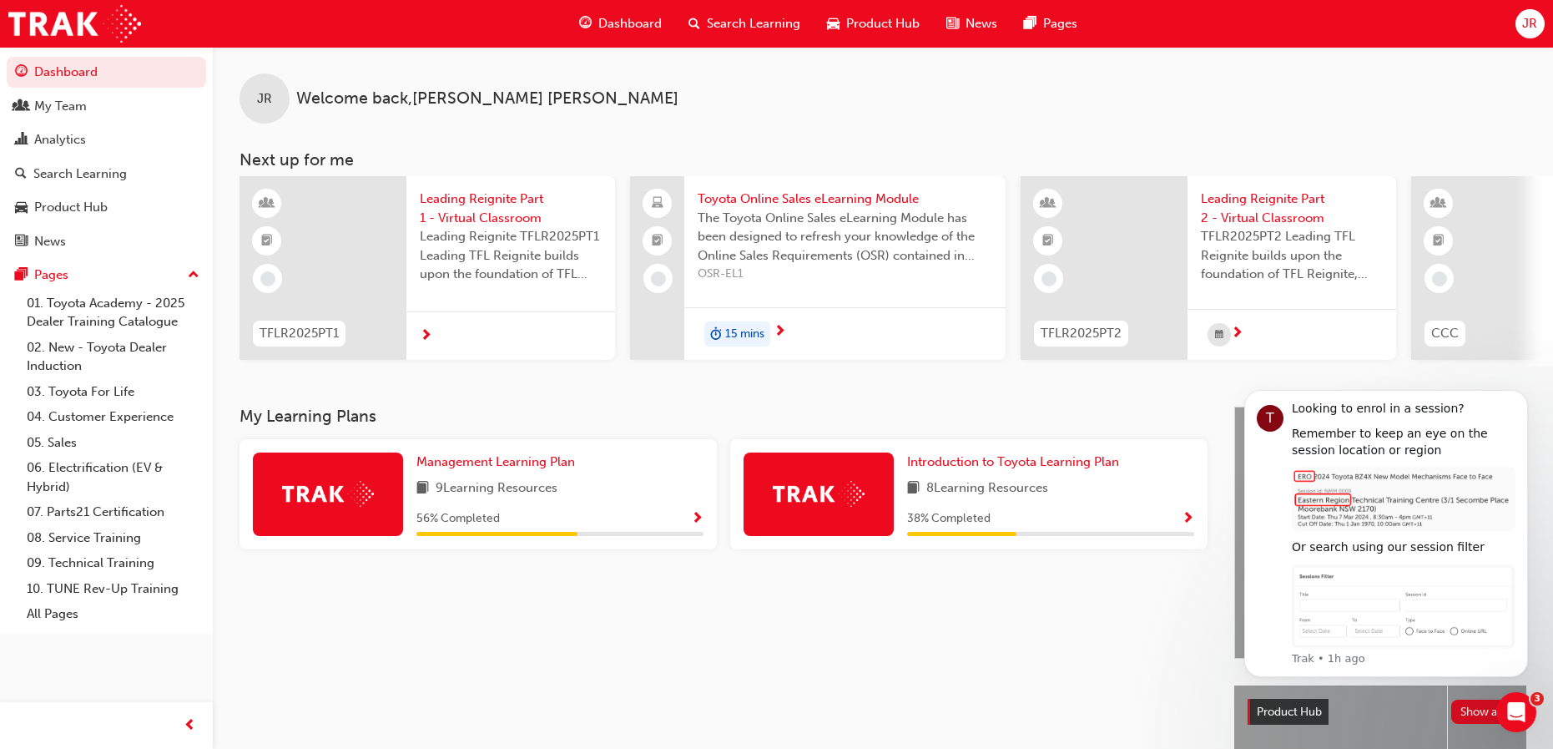
click at [1536, 20] on span "JR" at bounding box center [1529, 23] width 15 height 19
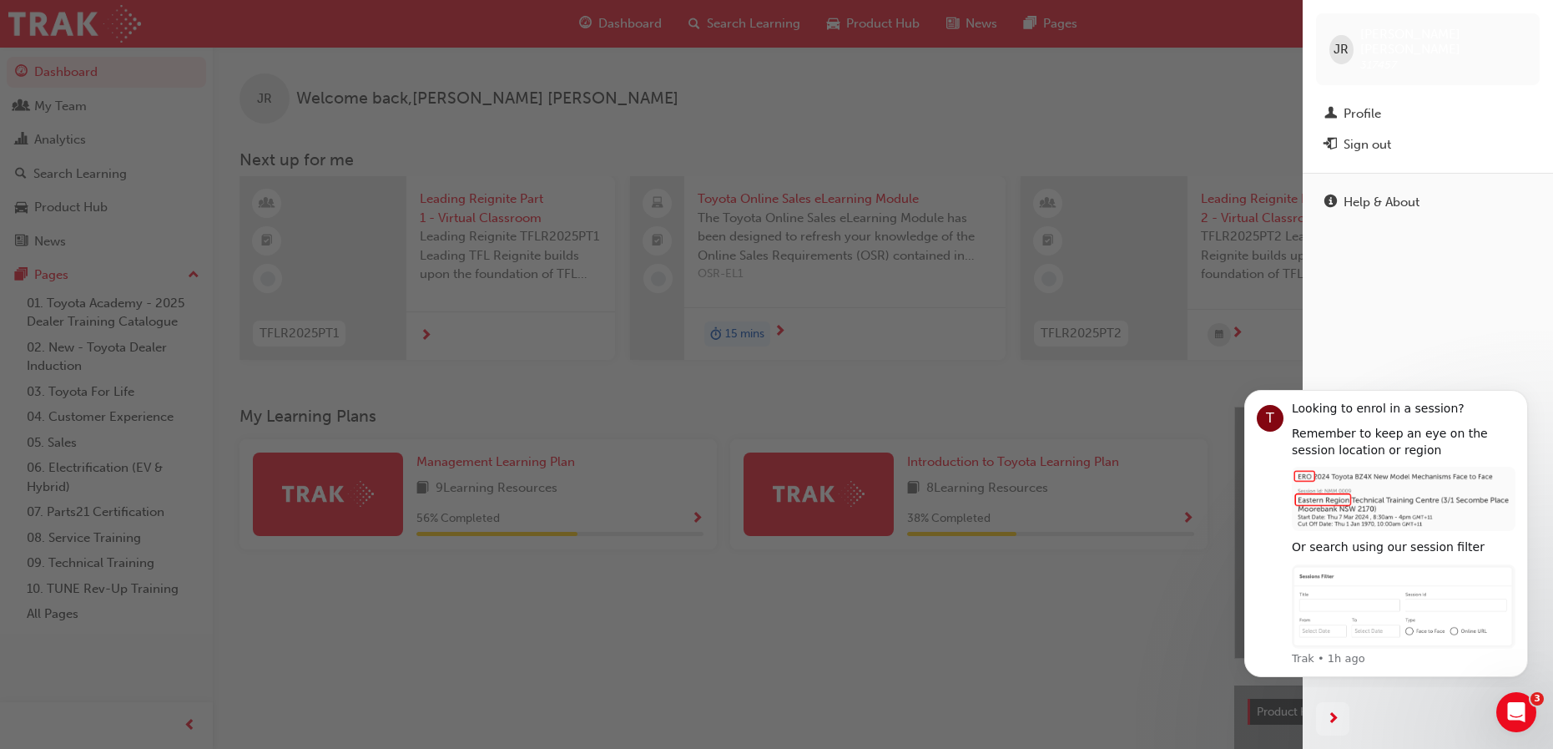
drag, startPoint x: 1376, startPoint y: 128, endPoint x: 1368, endPoint y: 137, distance: 12.4
click at [1374, 135] on div "Sign out" at bounding box center [1368, 144] width 48 height 19
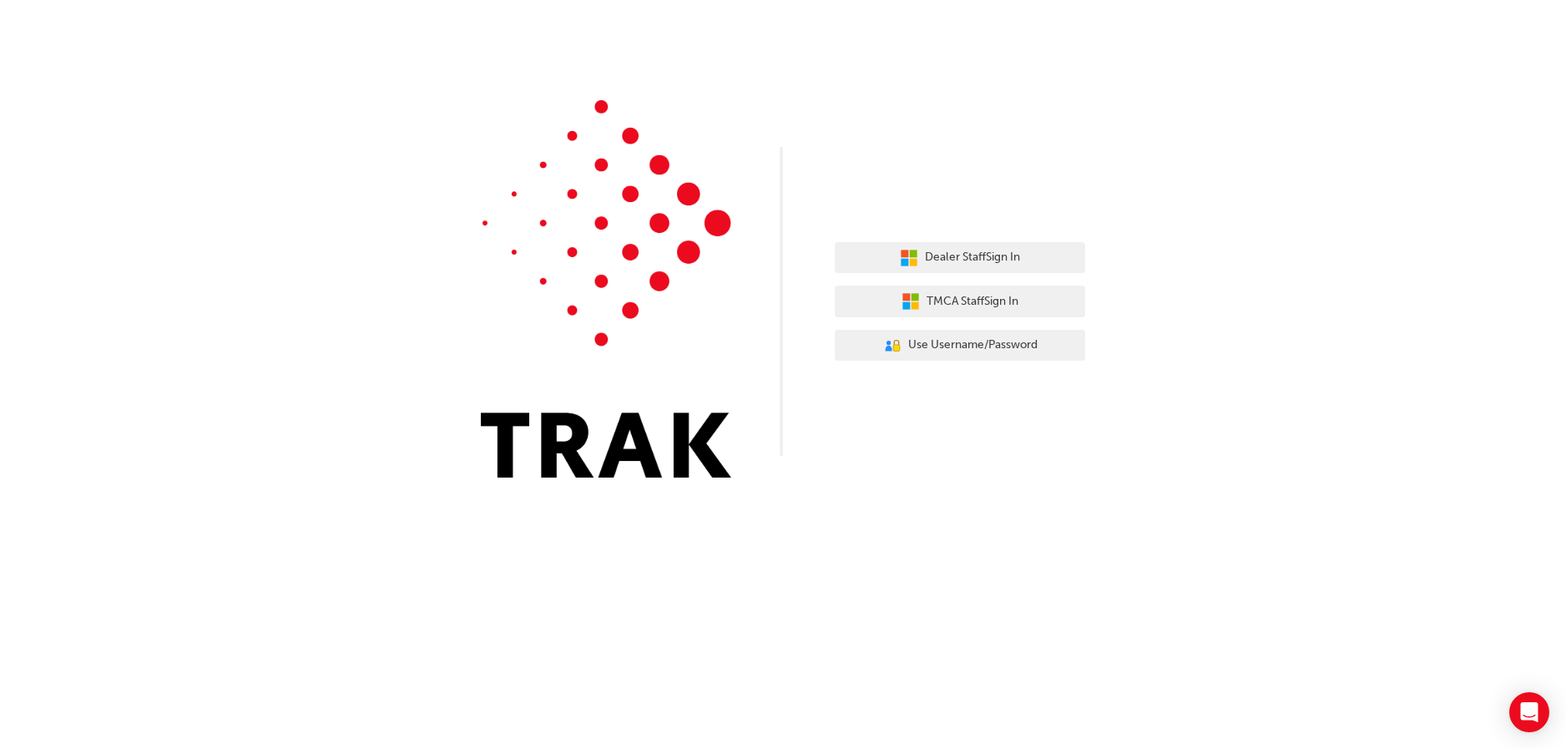
click at [177, 356] on div "Dealer Staff Sign In TMCA Staff Sign In User Authentication Icon - Blue Person,…" at bounding box center [783, 251] width 1566 height 502
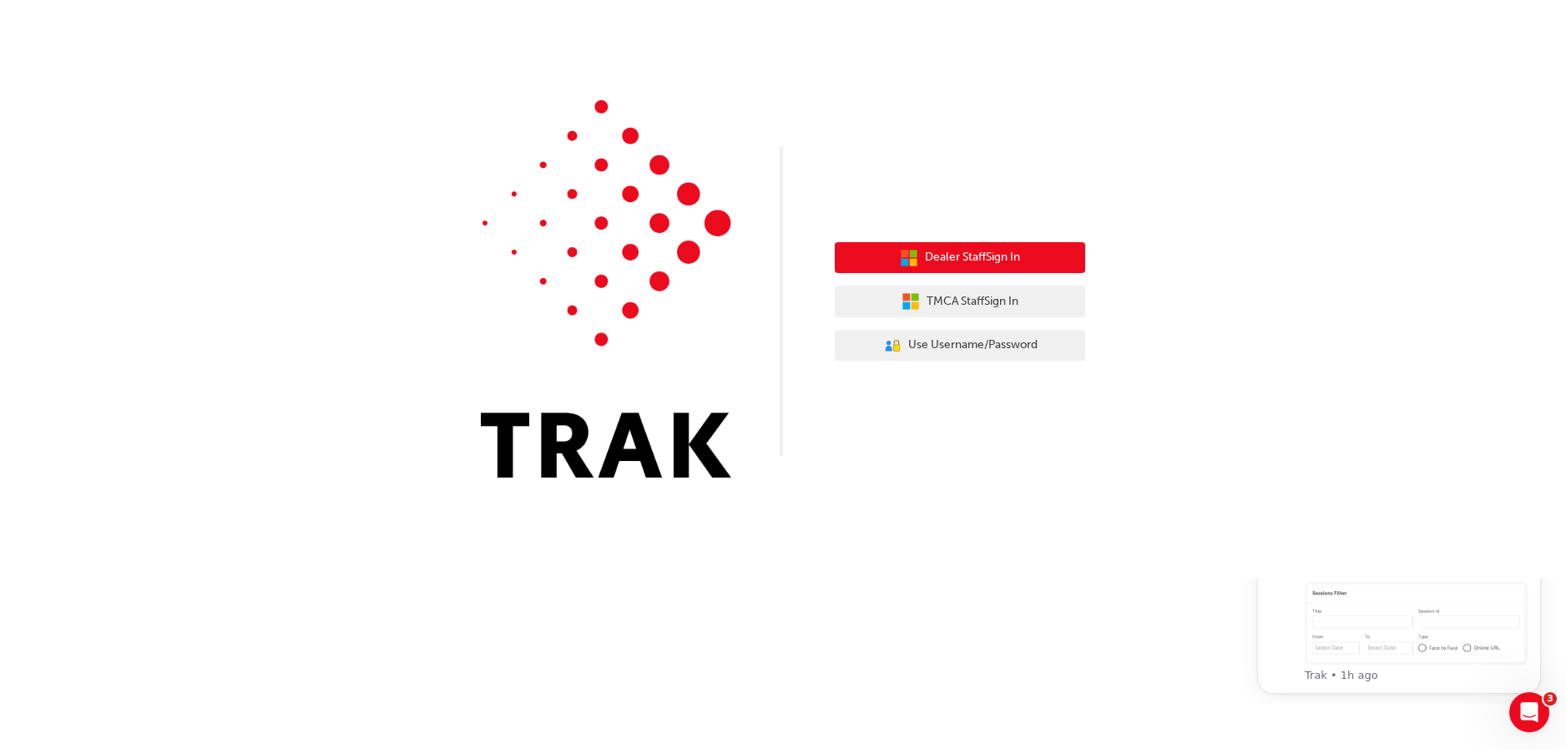
click at [992, 258] on span "Dealer Staff Sign In" at bounding box center [972, 257] width 95 height 19
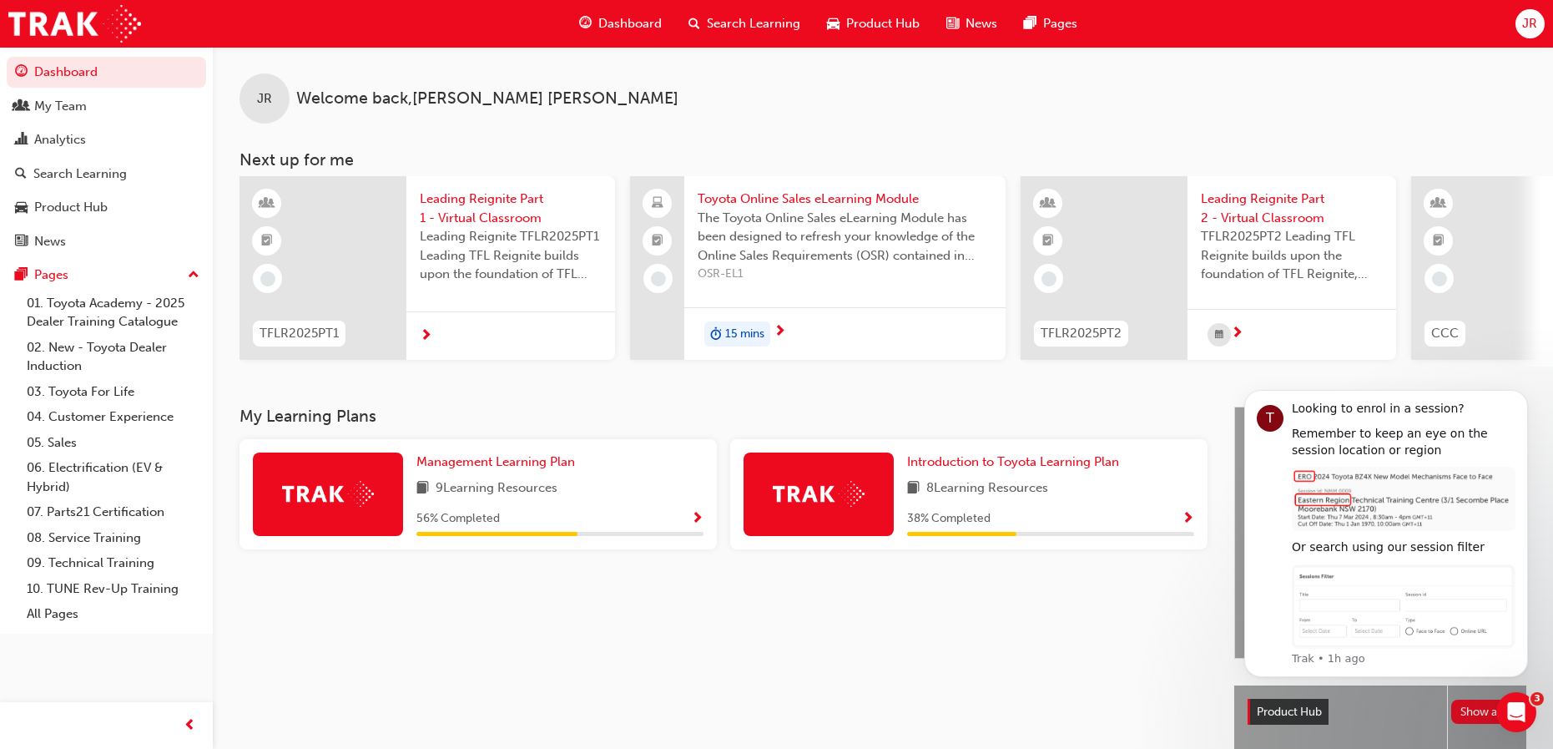
click at [1535, 18] on span "JR" at bounding box center [1529, 23] width 15 height 19
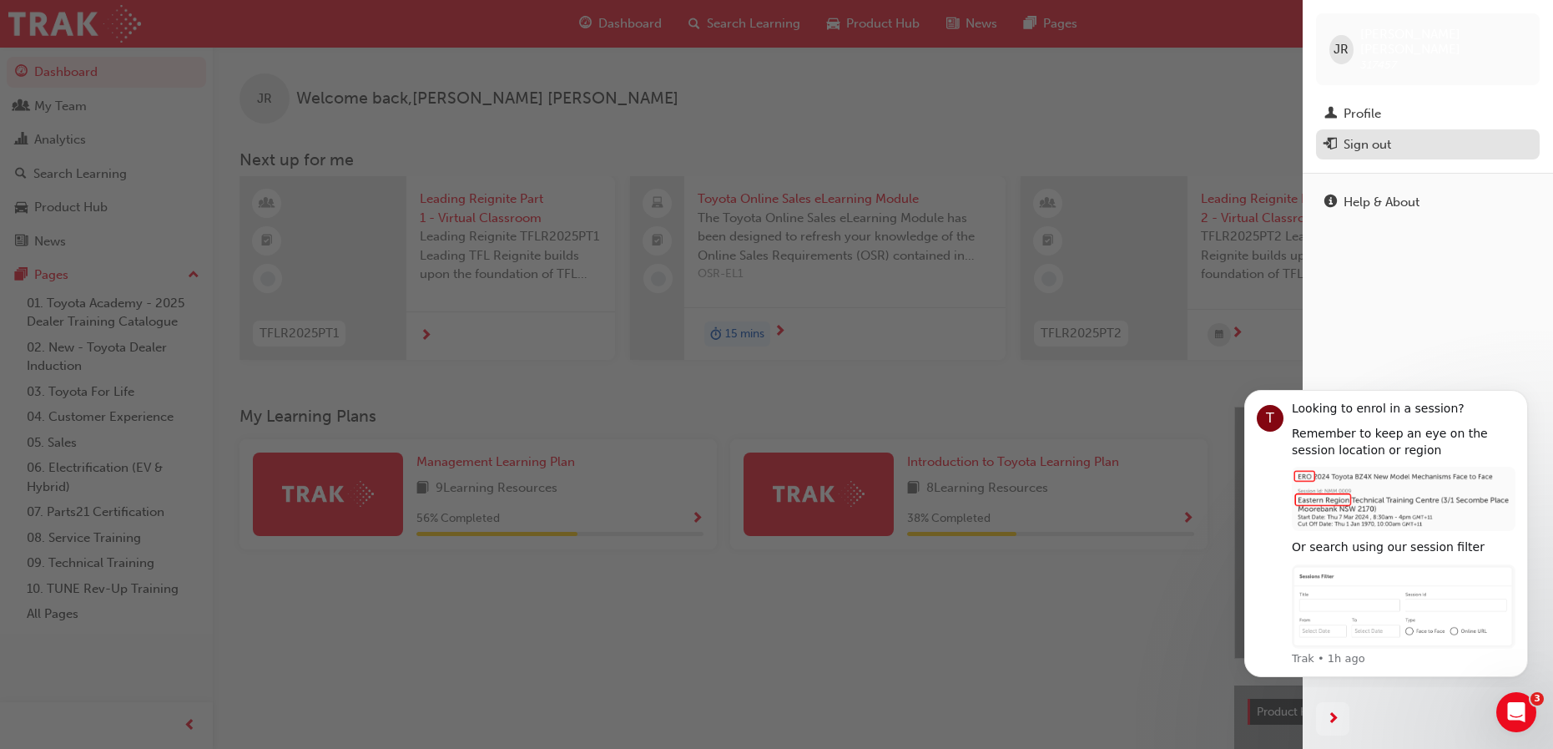
click at [1361, 135] on div "Sign out" at bounding box center [1368, 144] width 48 height 19
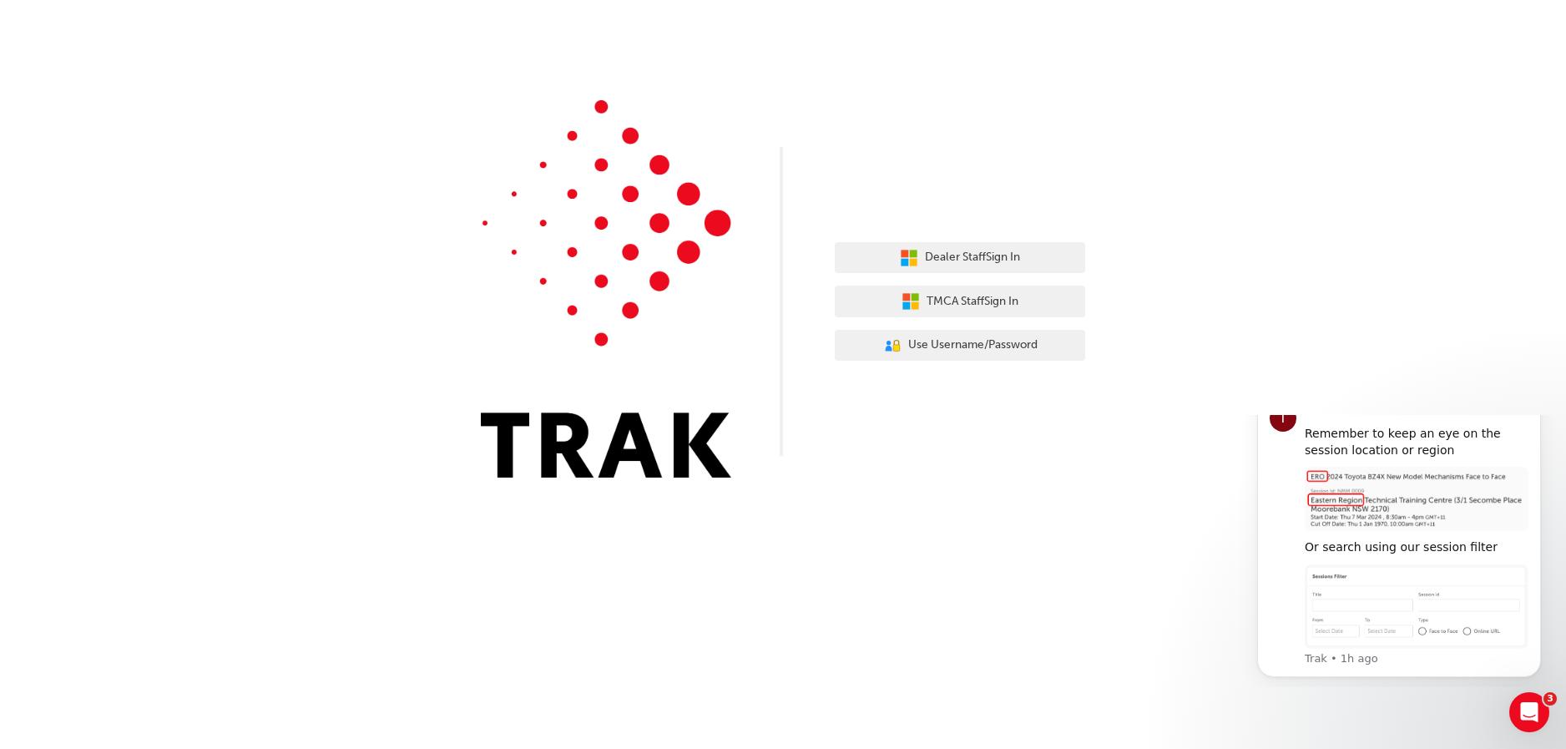
click at [817, 177] on div "Dealer Staff Sign In TMCA Staff Sign In User Authentication Icon - Blue Person,…" at bounding box center [783, 251] width 1566 height 502
click at [1520, 714] on icon "Open Intercom Messenger" at bounding box center [1527, 710] width 28 height 28
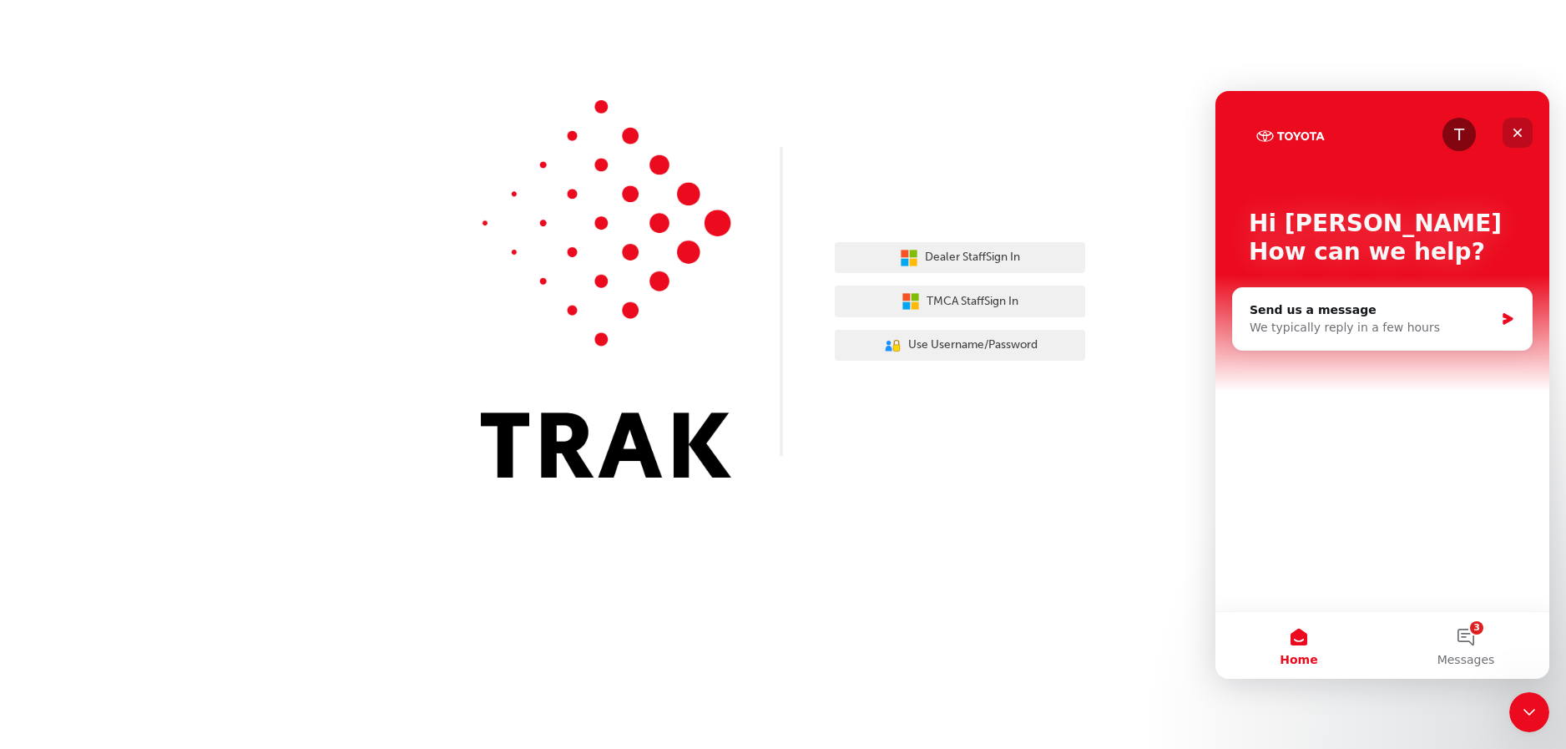
click at [1512, 130] on icon "Close" at bounding box center [1517, 132] width 13 height 13
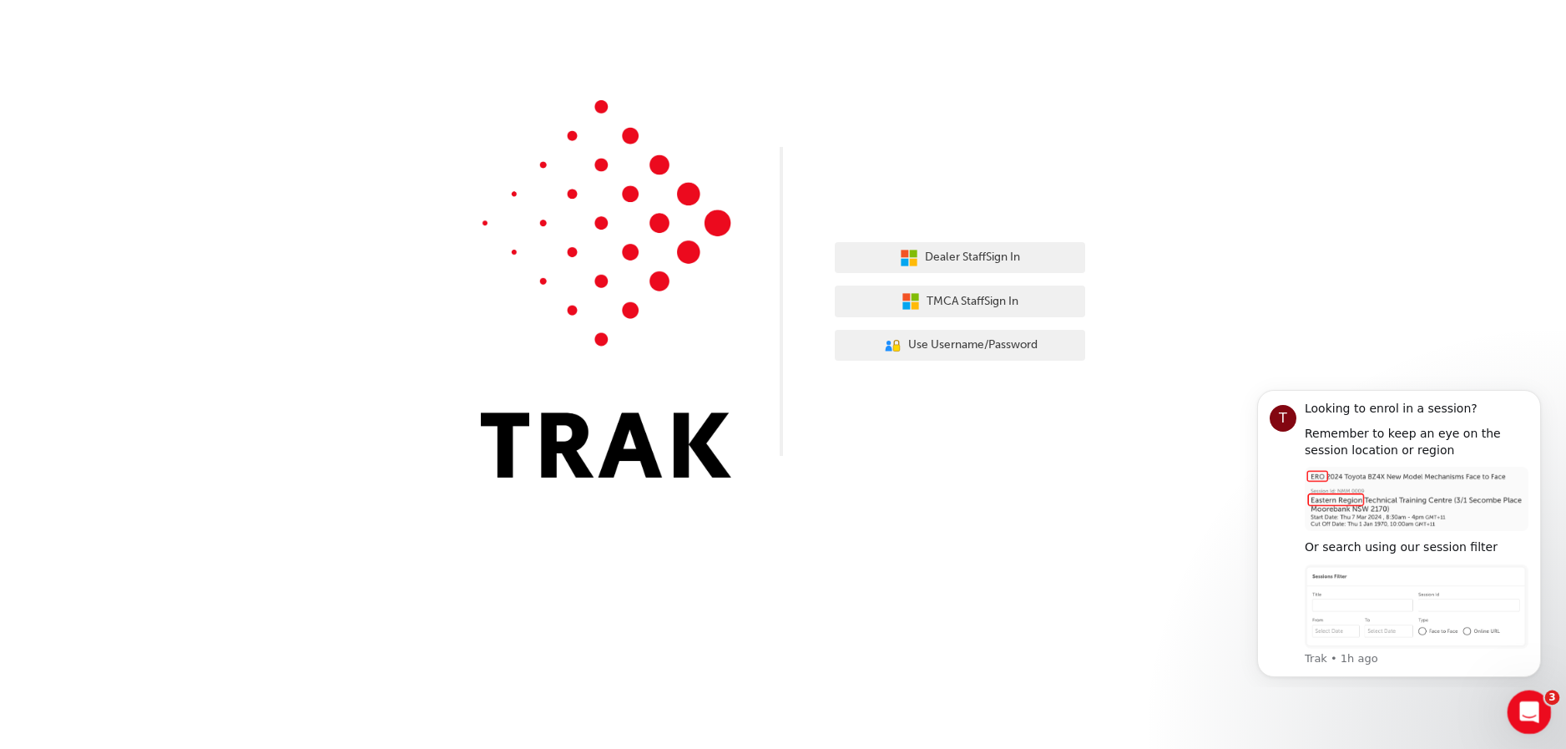
click at [1525, 697] on icon "Open Intercom Messenger" at bounding box center [1527, 710] width 28 height 28
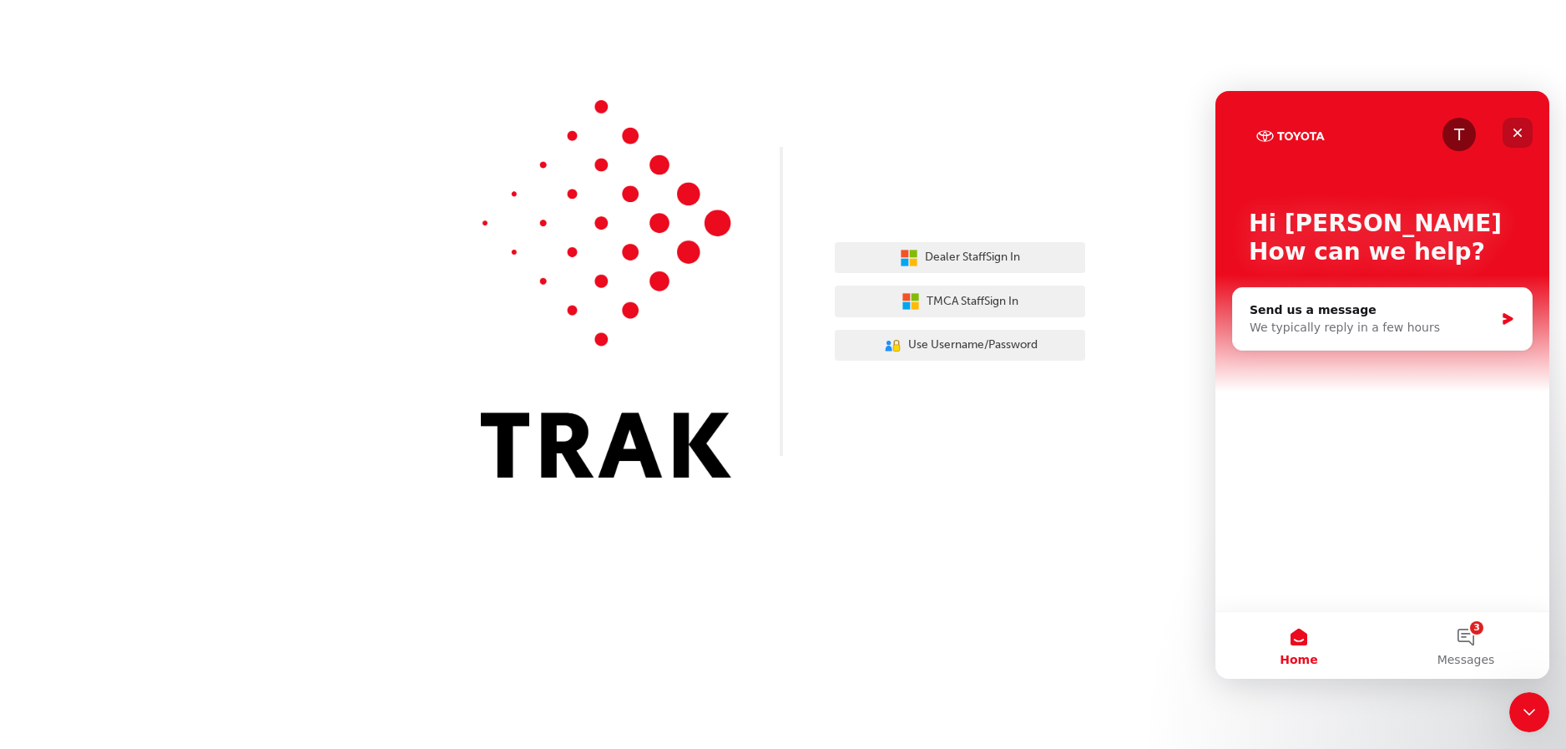
click at [1519, 130] on icon "Close" at bounding box center [1517, 133] width 9 height 9
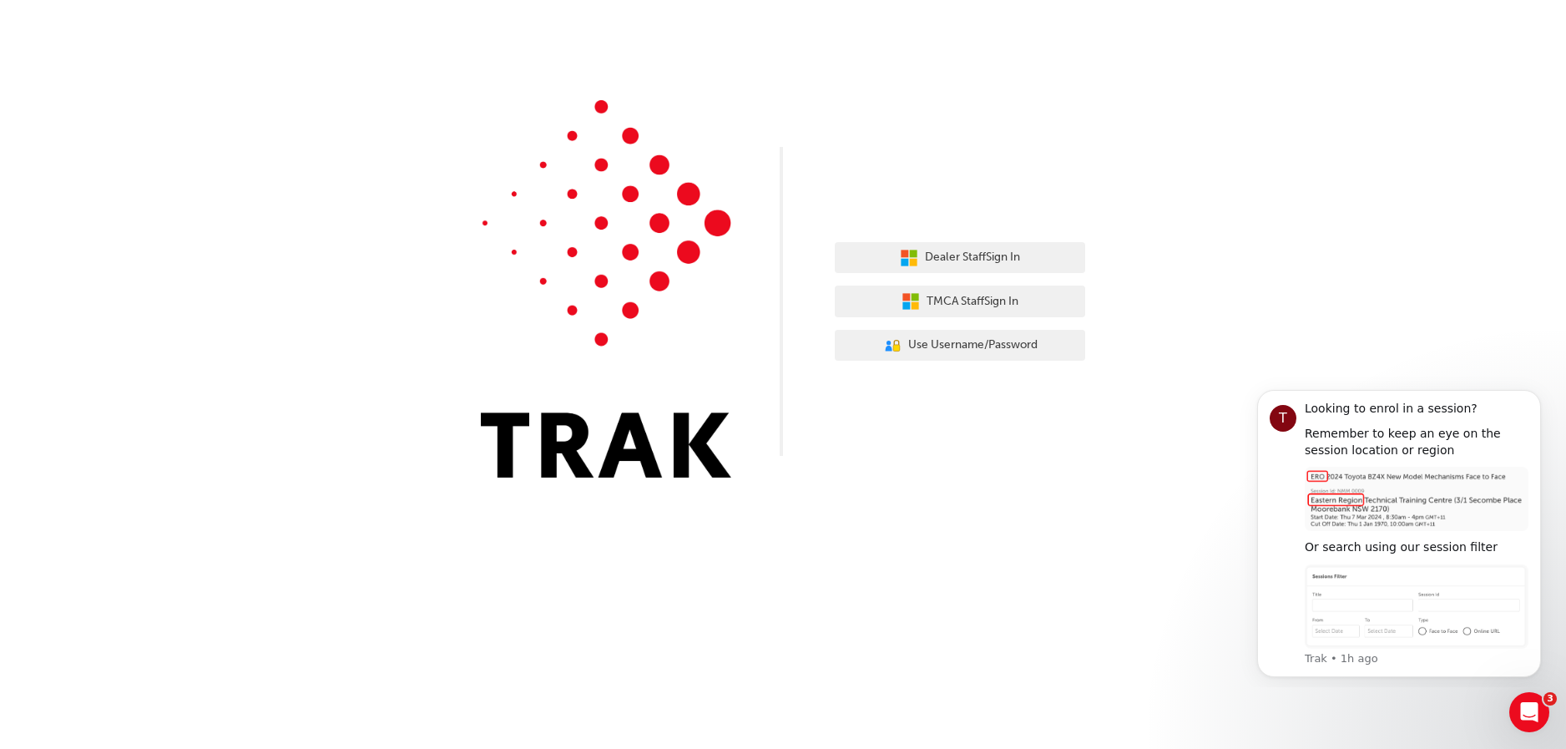
click at [1519, 130] on div "Dealer Staff Sign In TMCA Staff Sign In User Authentication Icon - Blue Person,…" at bounding box center [783, 251] width 1566 height 502
click at [951, 246] on button "Dealer Staff Sign In" at bounding box center [960, 258] width 250 height 32
